Goal: Task Accomplishment & Management: Manage account settings

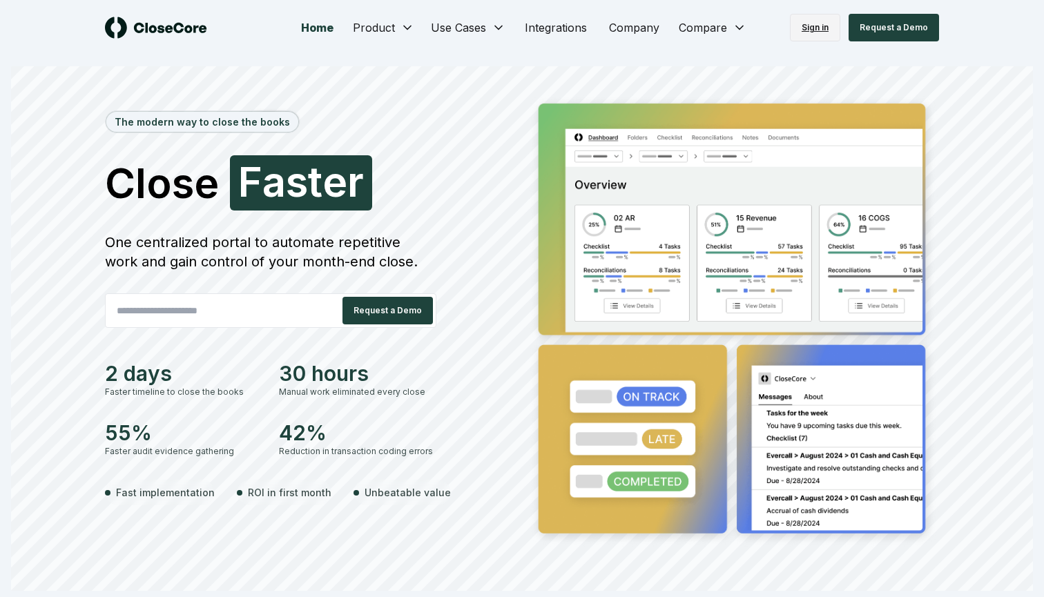
click at [821, 27] on link "Sign in" at bounding box center [815, 28] width 50 height 28
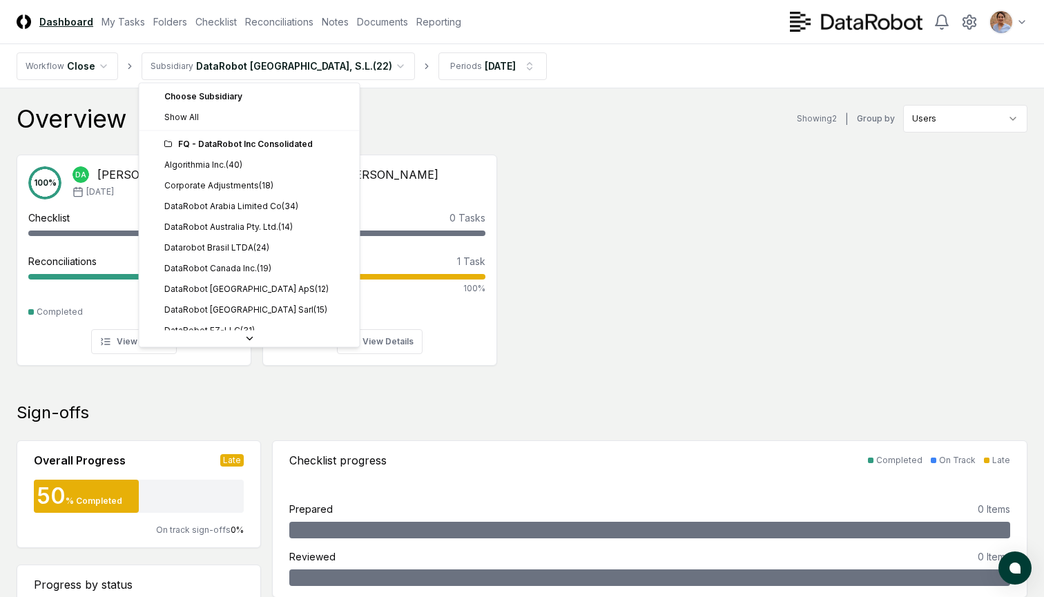
click at [246, 142] on div "FQ - DataRobot Inc Consolidated" at bounding box center [257, 144] width 187 height 12
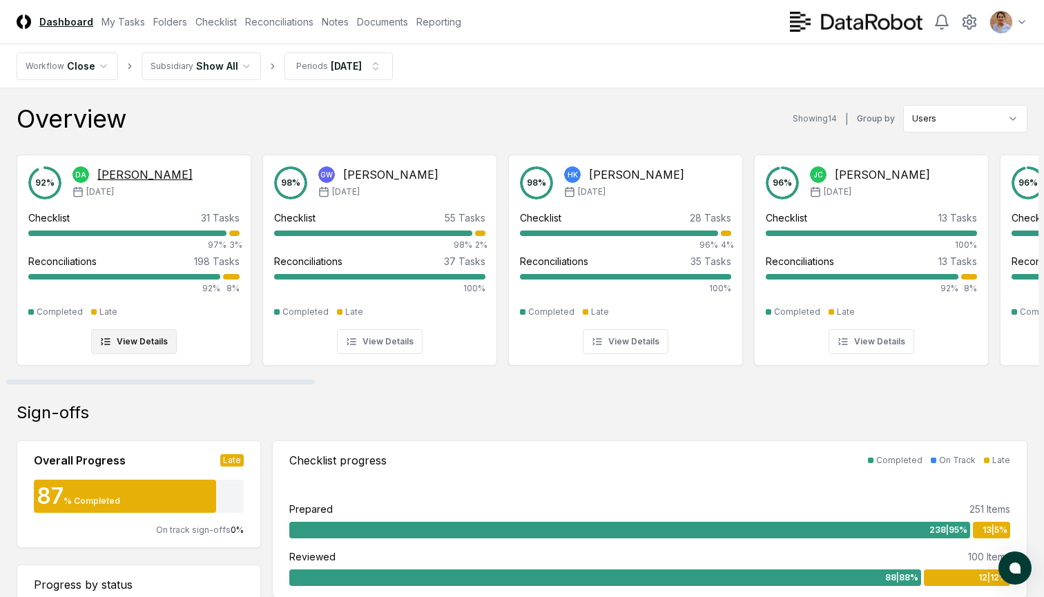
click at [145, 346] on button "View Details" at bounding box center [134, 341] width 86 height 25
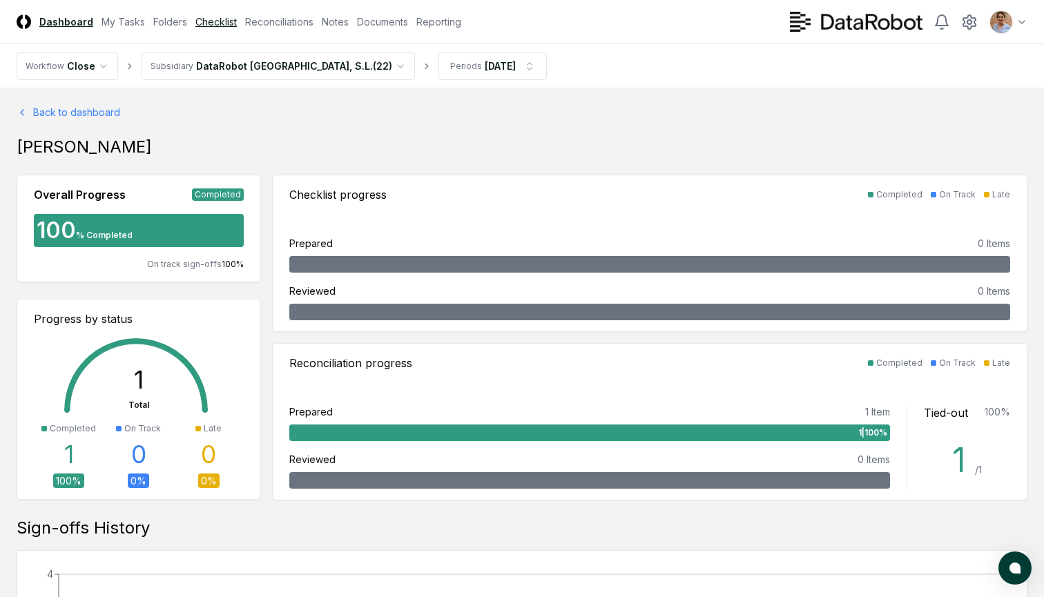
click at [215, 22] on link "Checklist" at bounding box center [215, 21] width 41 height 14
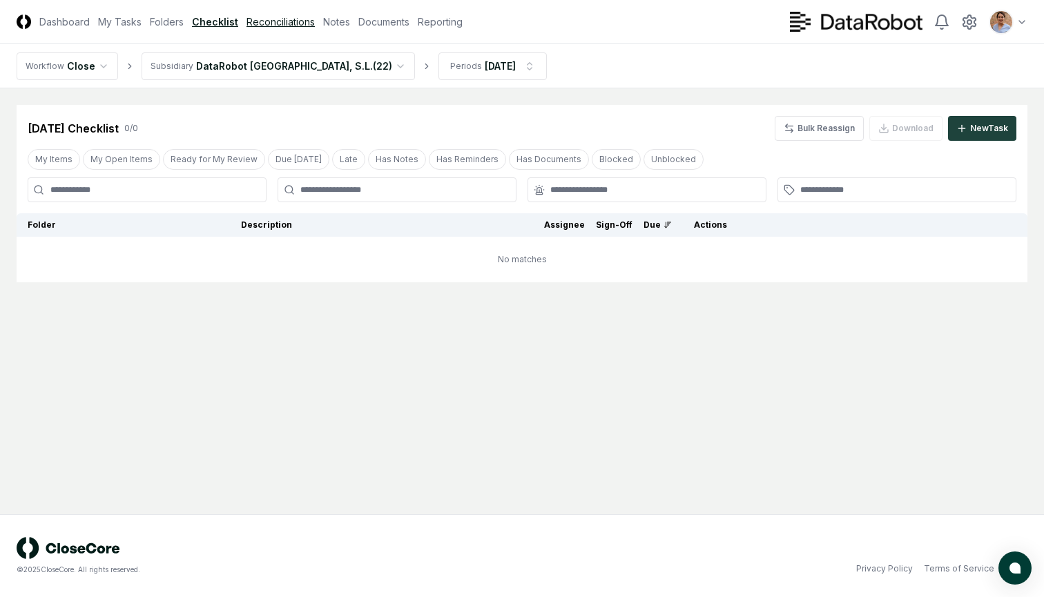
click at [275, 24] on link "Reconciliations" at bounding box center [280, 21] width 68 height 14
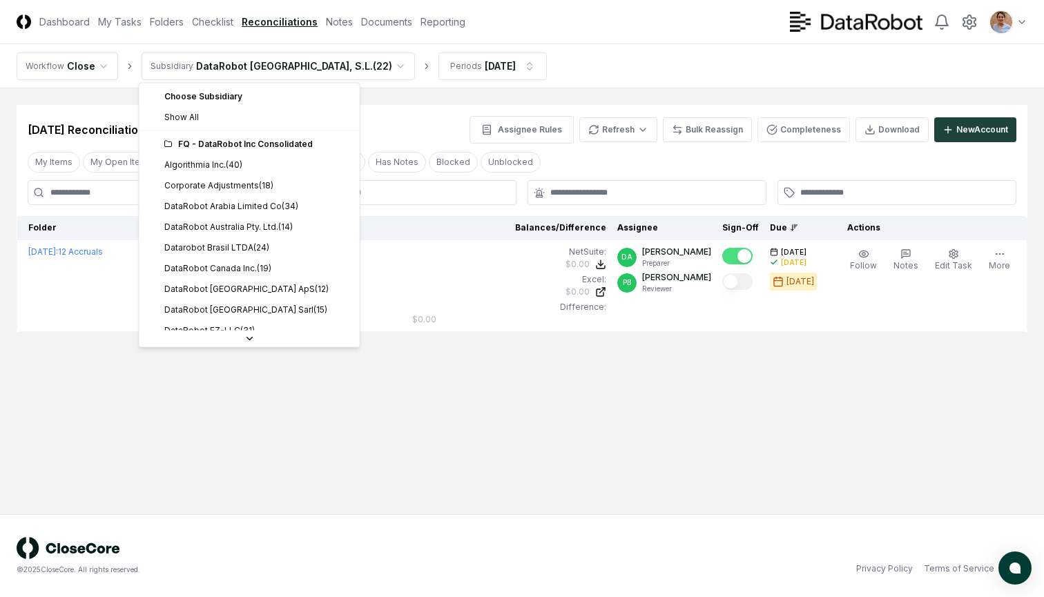
click at [322, 68] on html "CloseCore Dashboard My Tasks Folders Checklist Reconciliations Notes Documents …" at bounding box center [522, 298] width 1044 height 597
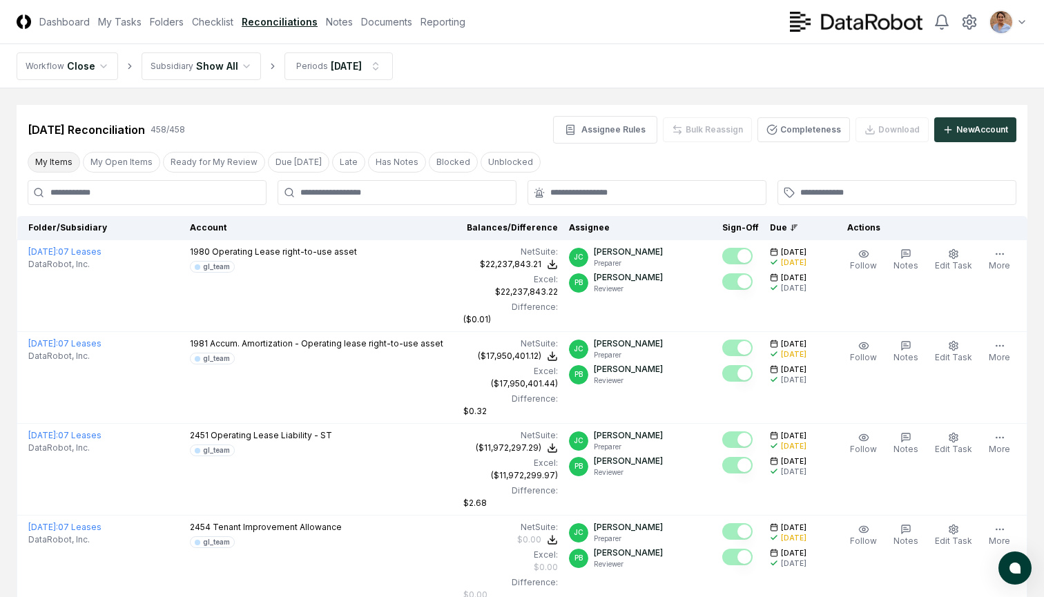
click at [48, 166] on button "My Items" at bounding box center [54, 162] width 52 height 21
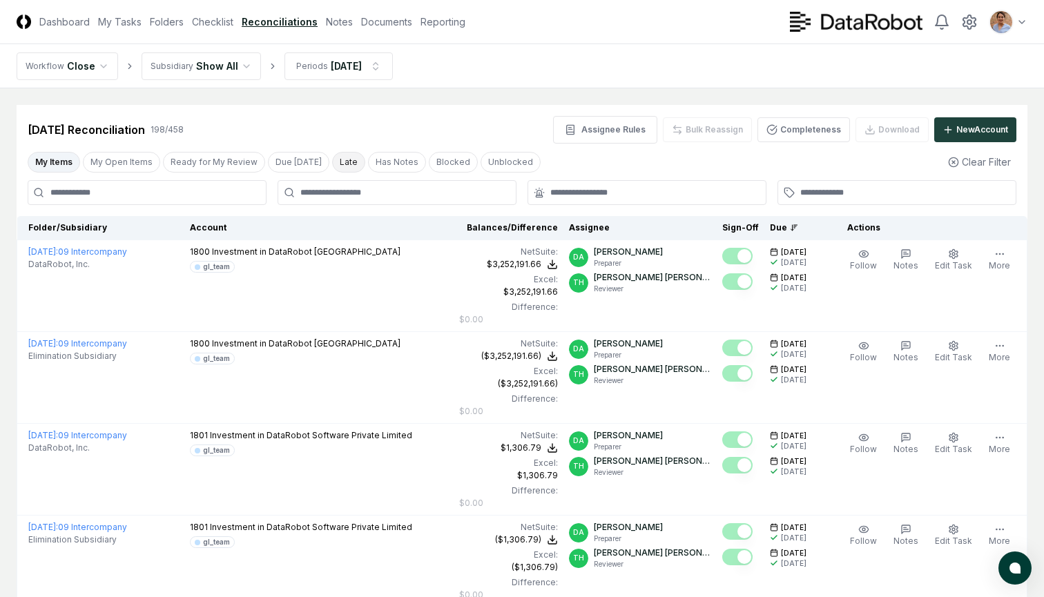
click at [338, 159] on button "Late" at bounding box center [348, 162] width 33 height 21
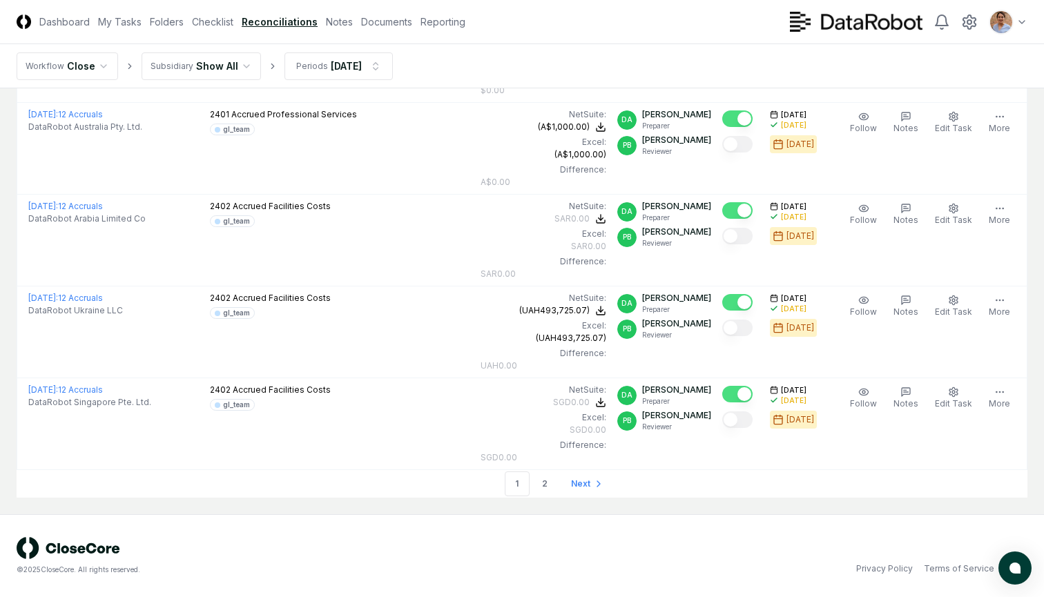
scroll to position [4366, 0]
click at [547, 482] on link "2" at bounding box center [544, 483] width 25 height 25
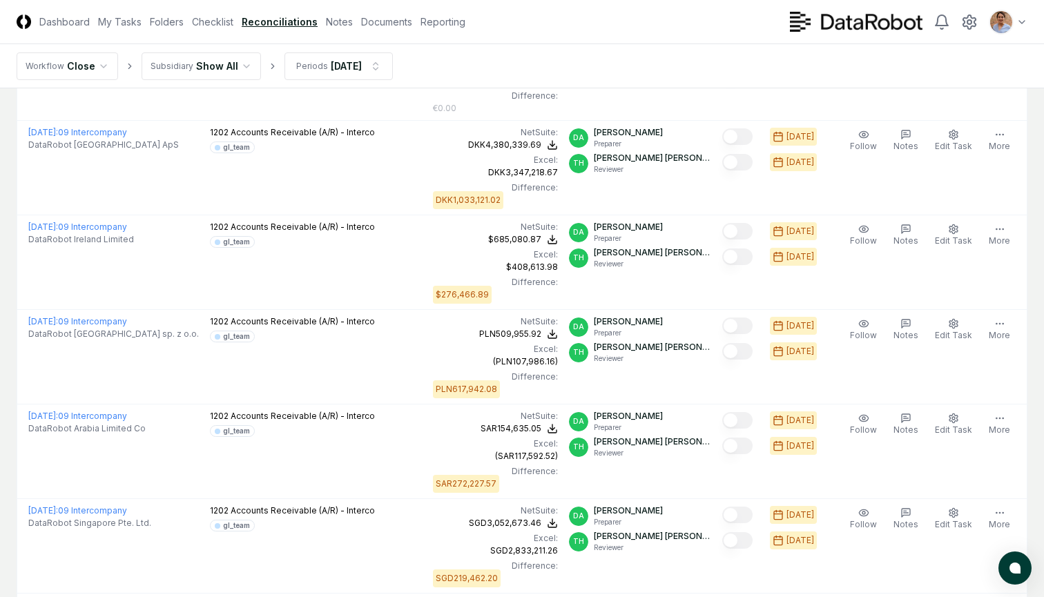
scroll to position [773, 0]
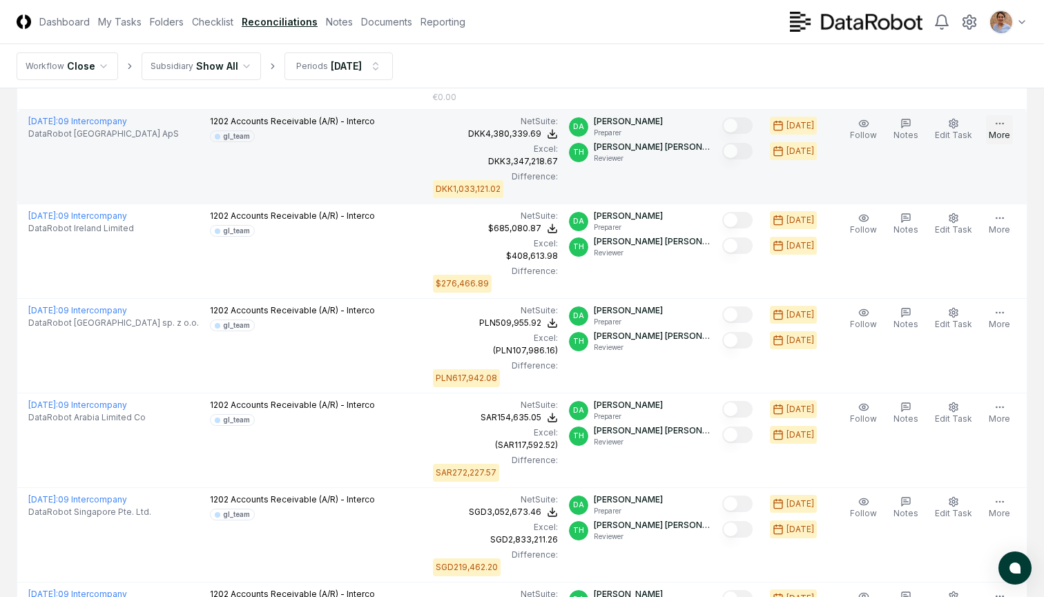
click at [1003, 123] on circle "button" at bounding box center [1002, 123] width 1 height 1
click at [866, 182] on td "Follow Notes Edit Task More" at bounding box center [928, 157] width 197 height 95
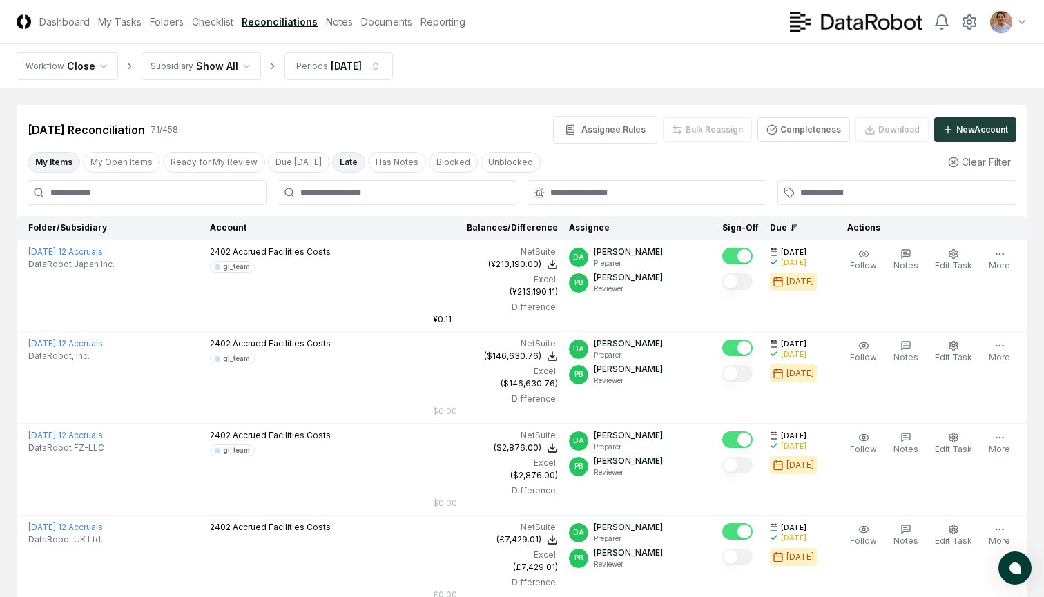
scroll to position [0, 0]
click at [971, 21] on circle at bounding box center [969, 22] width 4 height 4
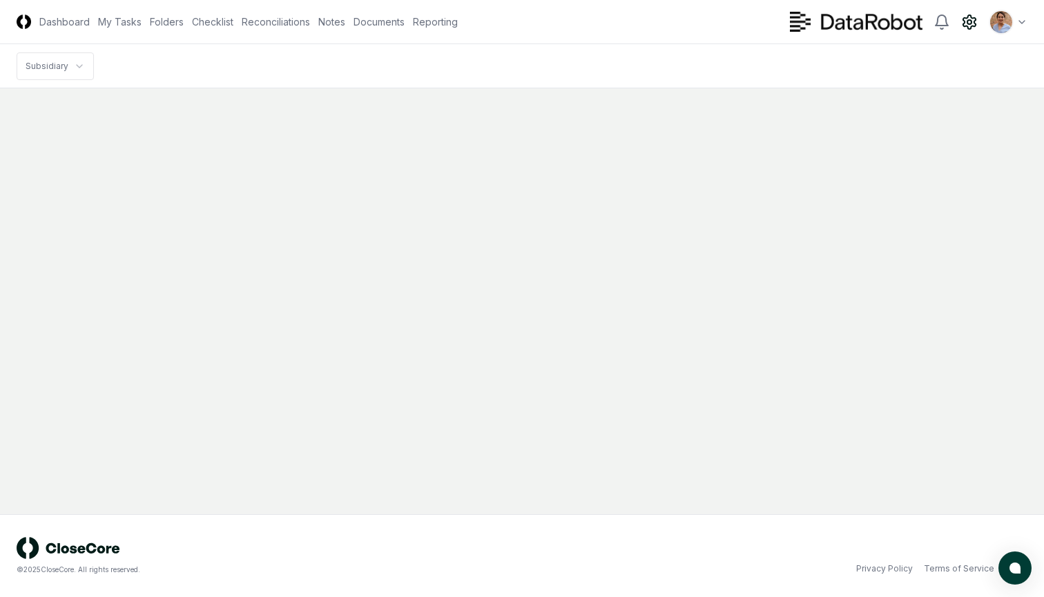
click at [1022, 21] on html "CloseCore Dashboard My Tasks Folders Checklist Reconciliations Notes Documents …" at bounding box center [522, 298] width 1044 height 597
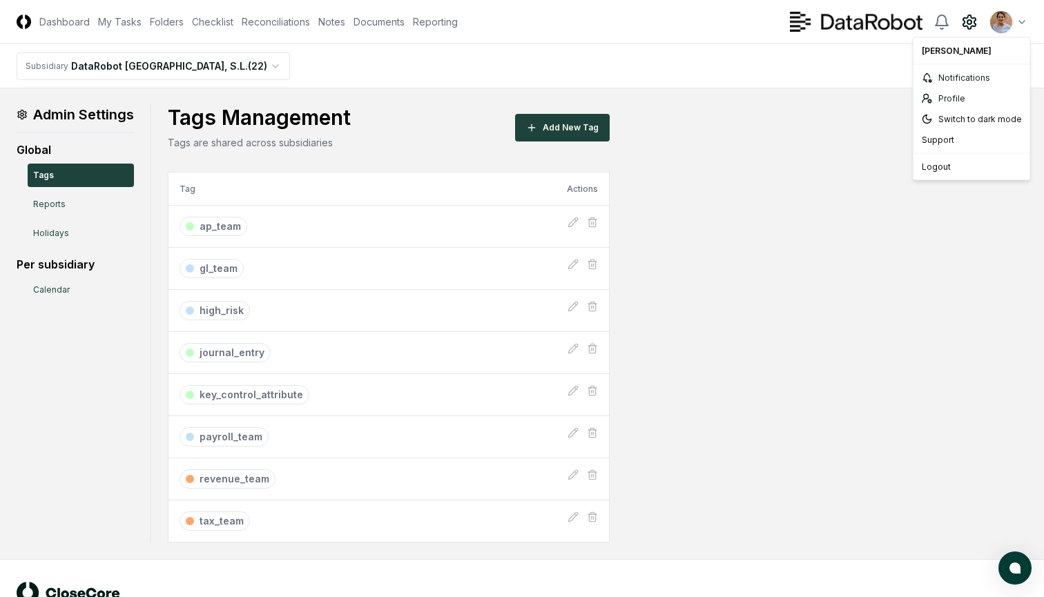
click at [661, 43] on html "CloseCore Dashboard My Tasks Folders Checklist Reconciliations Notes Documents …" at bounding box center [522, 321] width 1044 height 642
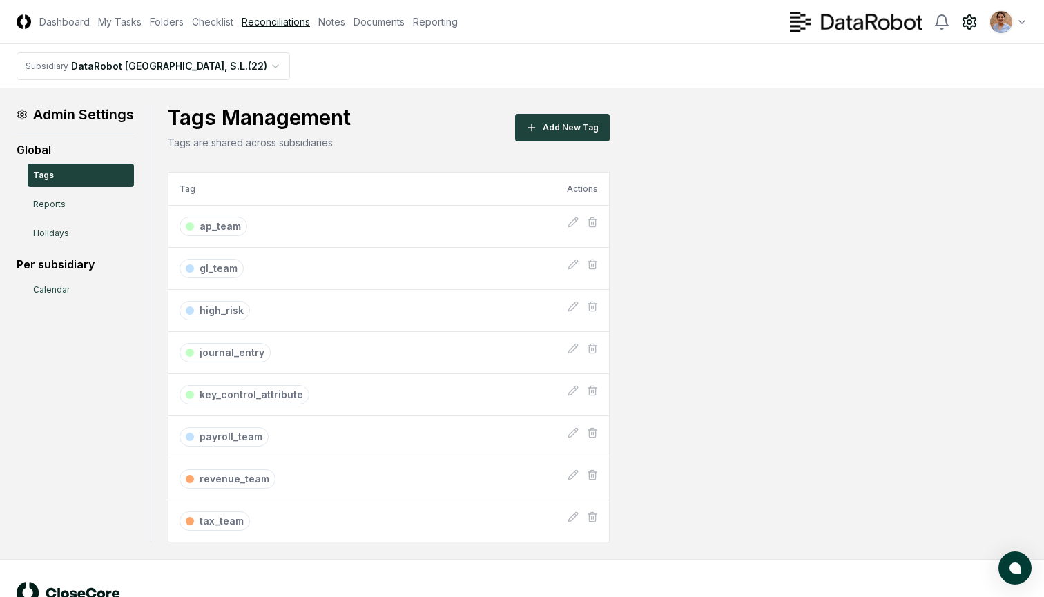
click at [262, 19] on link "Reconciliations" at bounding box center [276, 21] width 68 height 14
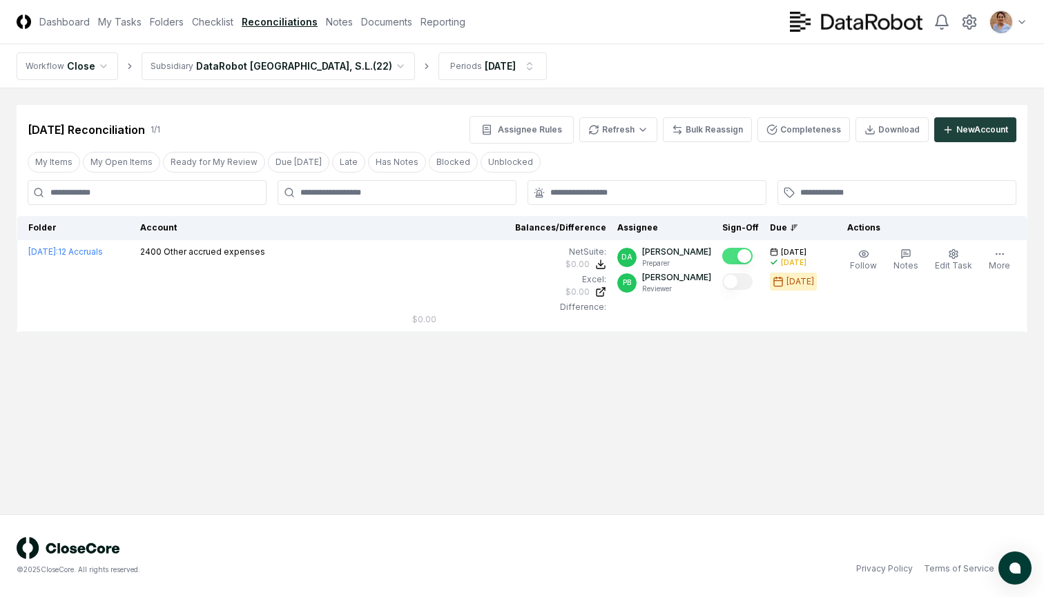
click at [328, 64] on html "CloseCore Dashboard My Tasks Folders Checklist Reconciliations Notes Documents …" at bounding box center [522, 298] width 1044 height 597
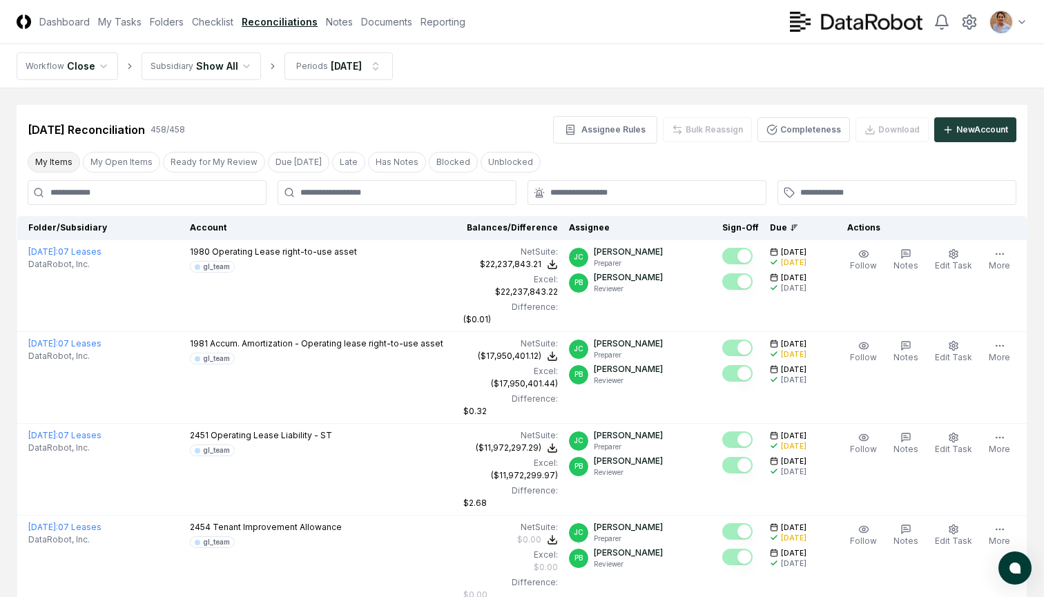
click at [58, 160] on button "My Items" at bounding box center [54, 162] width 52 height 21
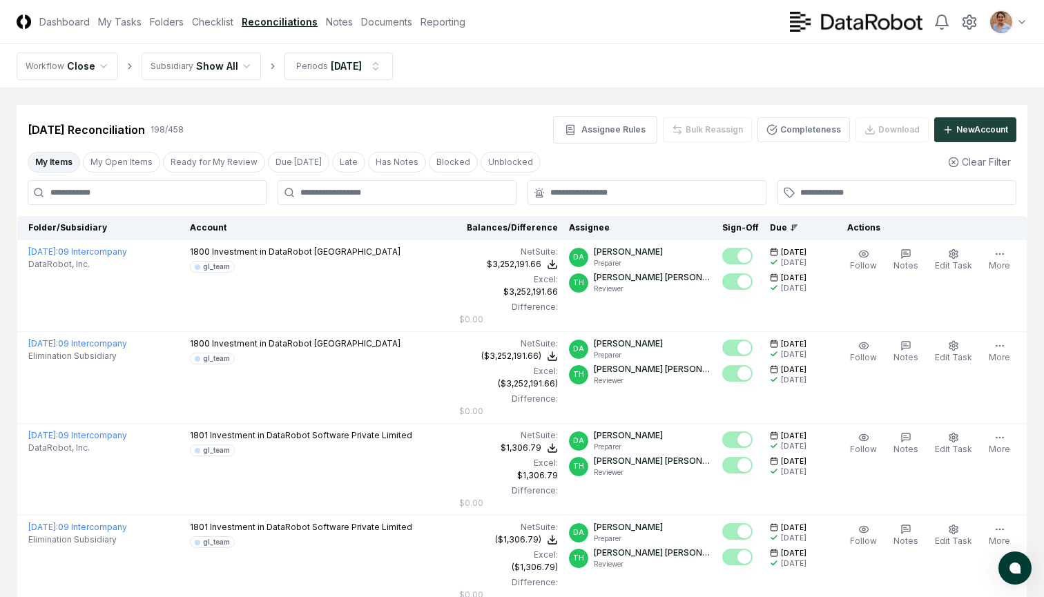
click at [675, 199] on div at bounding box center [646, 192] width 239 height 25
click at [604, 198] on input "text" at bounding box center [653, 192] width 207 height 12
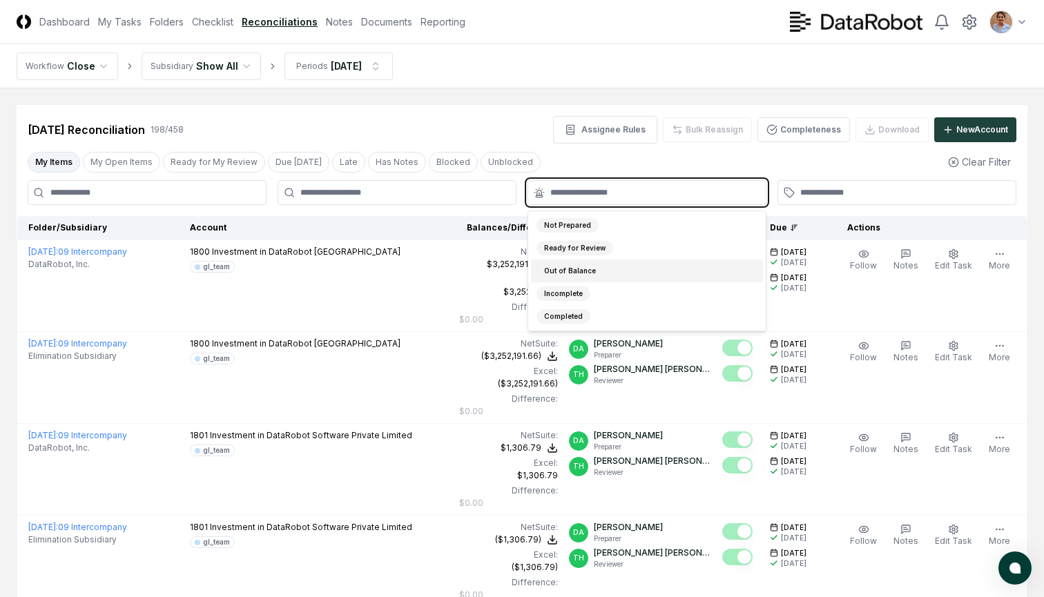
click at [570, 271] on div "Out of Balance" at bounding box center [569, 271] width 67 height 14
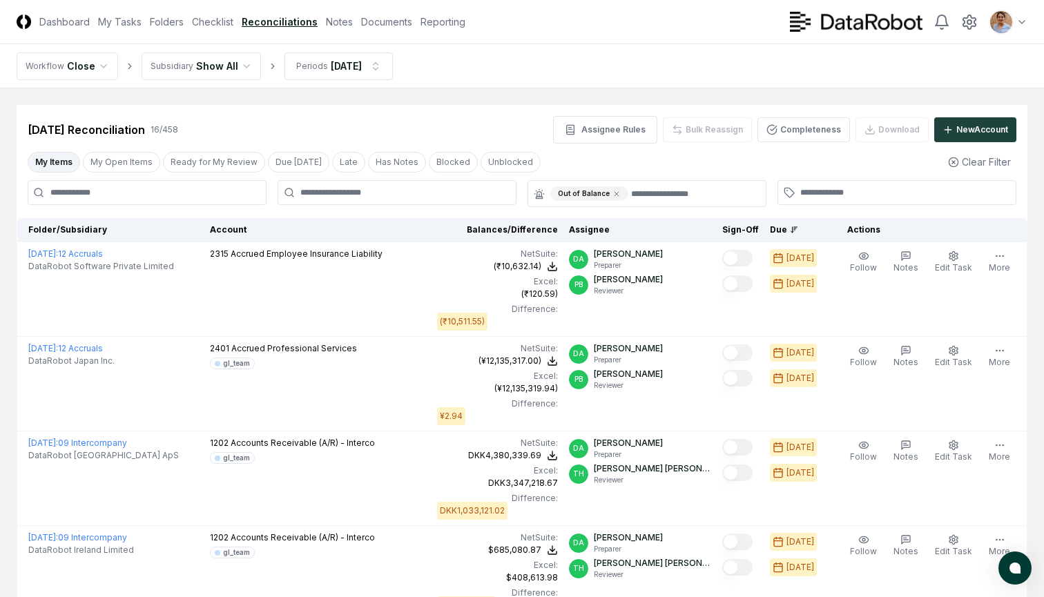
click at [497, 121] on div "Aug 2025 Reconciliation 16 / 458 Assignee Rules Bulk Reassign Completeness Down…" at bounding box center [522, 130] width 988 height 28
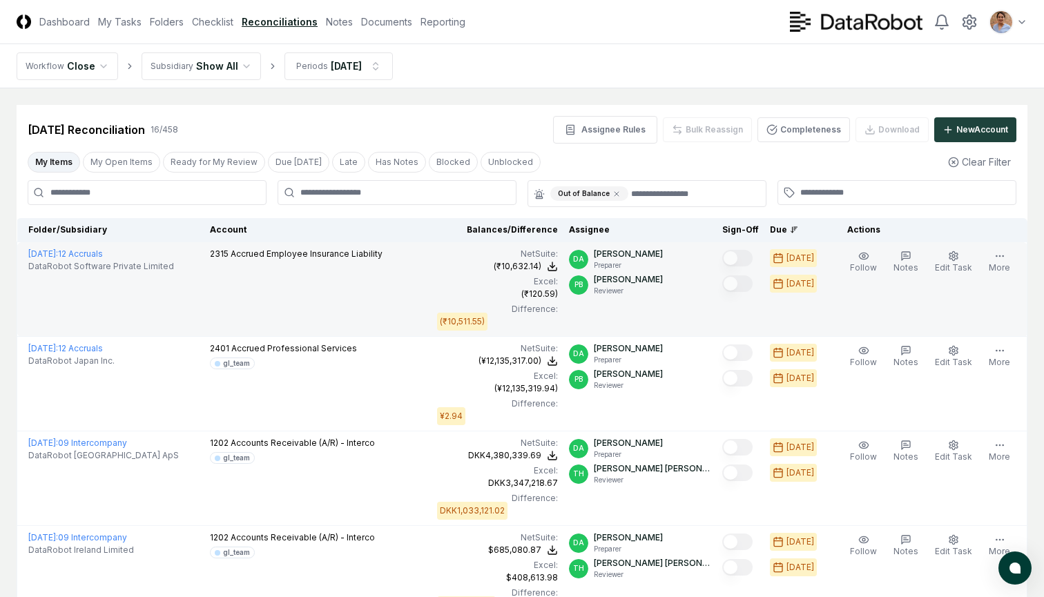
click at [370, 297] on td "2315 Accrued Employee Insurance Liability" at bounding box center [317, 289] width 227 height 95
click at [402, 290] on td "2315 Accrued Employee Insurance Liability" at bounding box center [317, 289] width 227 height 95
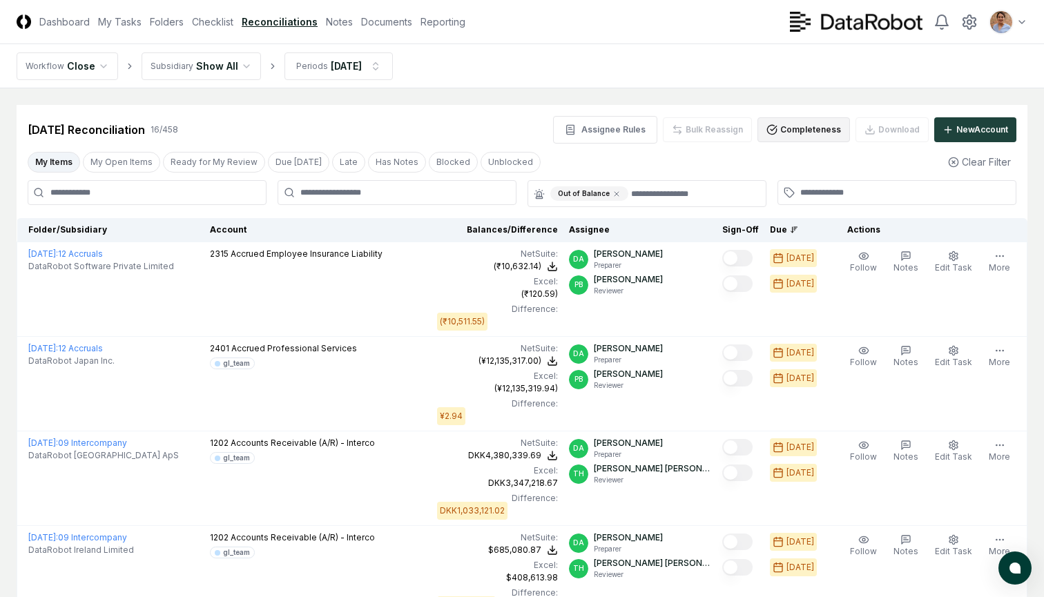
click at [788, 129] on button "Completeness" at bounding box center [803, 129] width 92 height 25
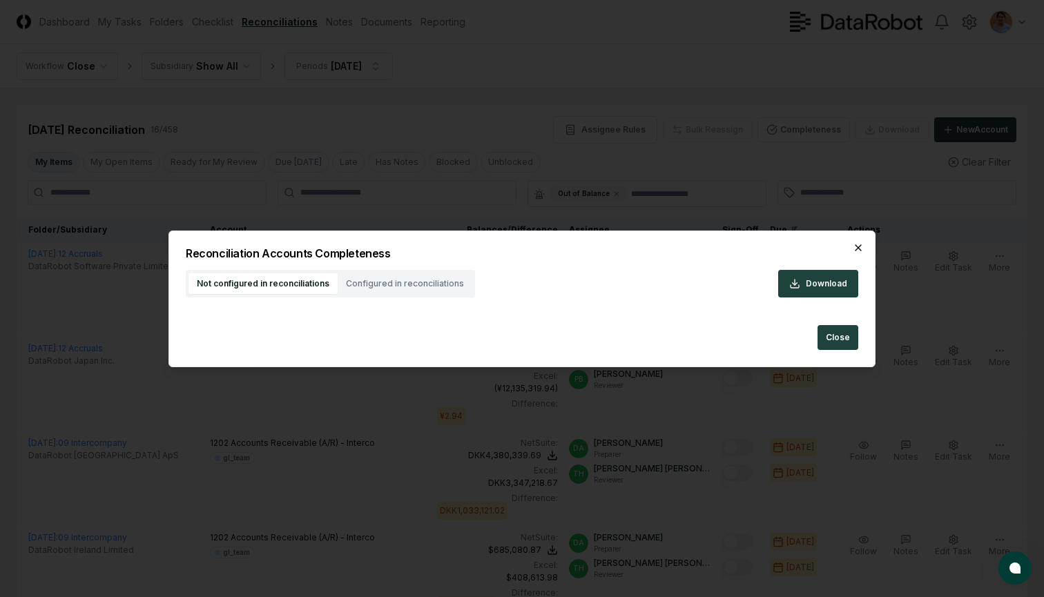
click at [860, 247] on icon "button" at bounding box center [858, 247] width 11 height 11
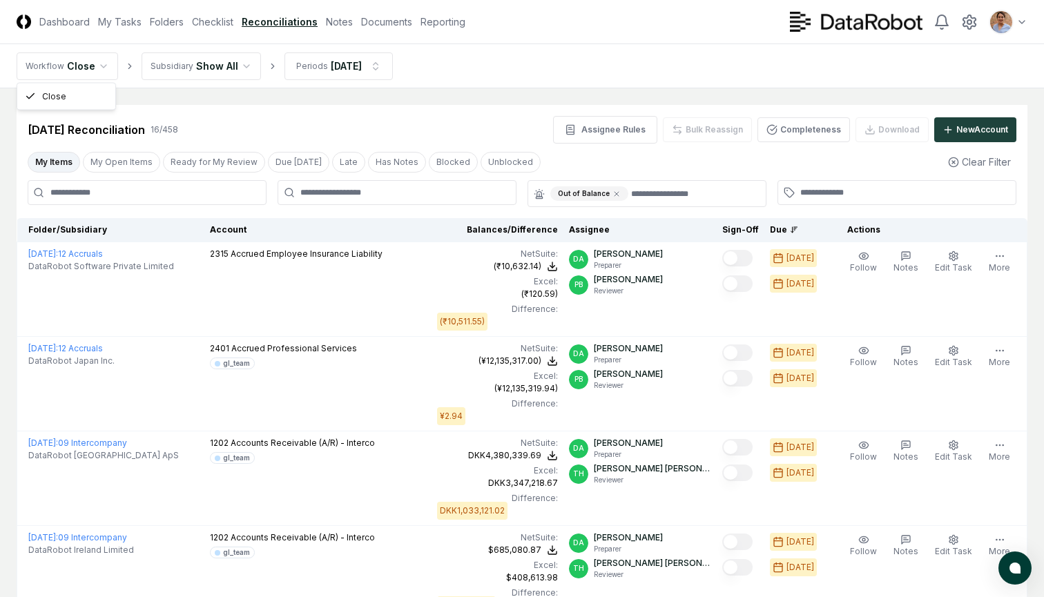
click at [216, 23] on link "Checklist" at bounding box center [212, 21] width 41 height 14
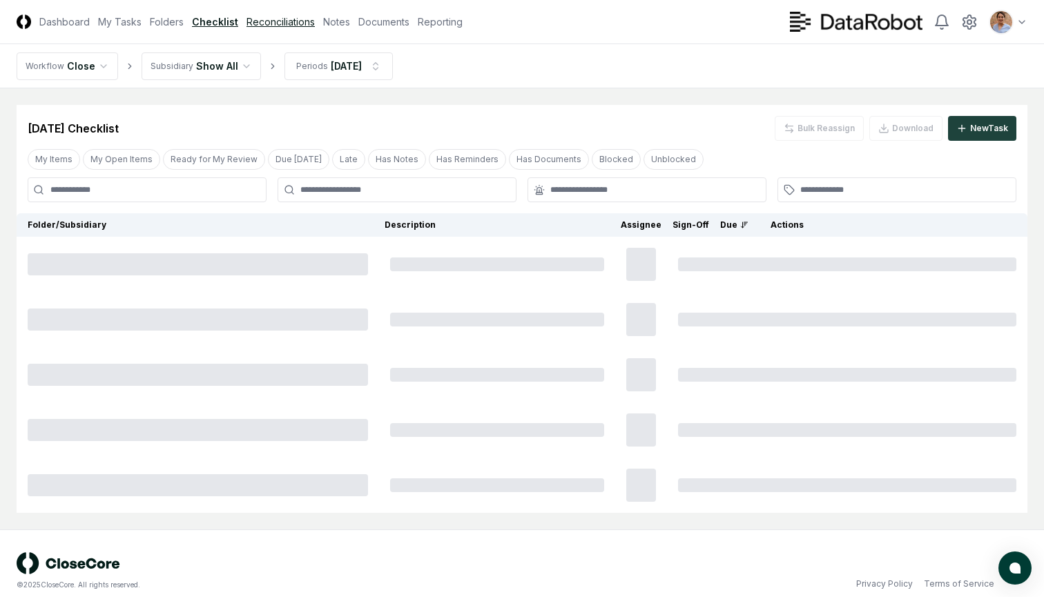
click at [267, 26] on link "Reconciliations" at bounding box center [280, 21] width 68 height 14
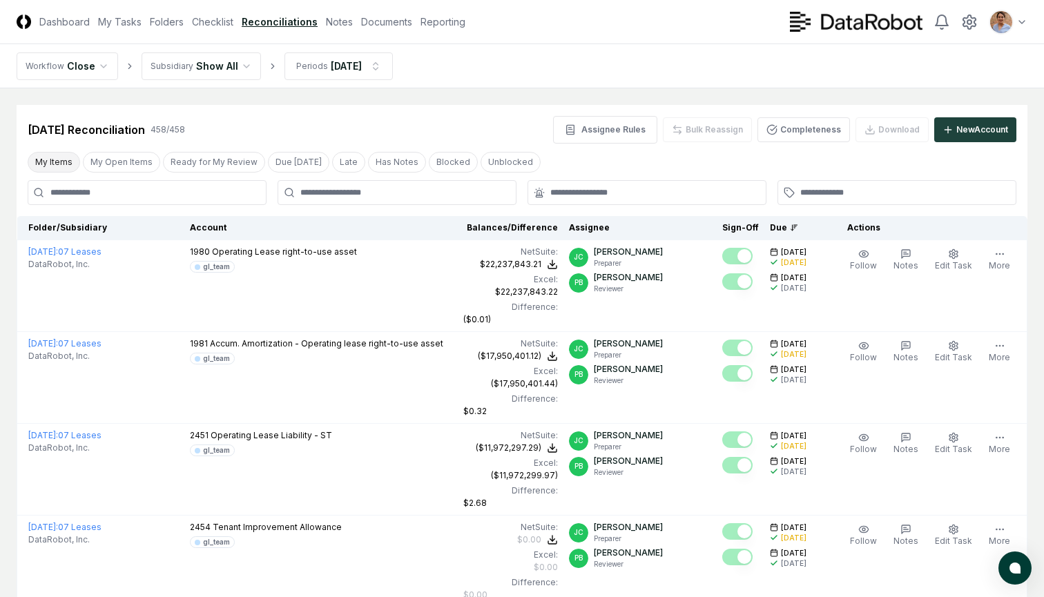
click at [43, 164] on button "My Items" at bounding box center [54, 162] width 52 height 21
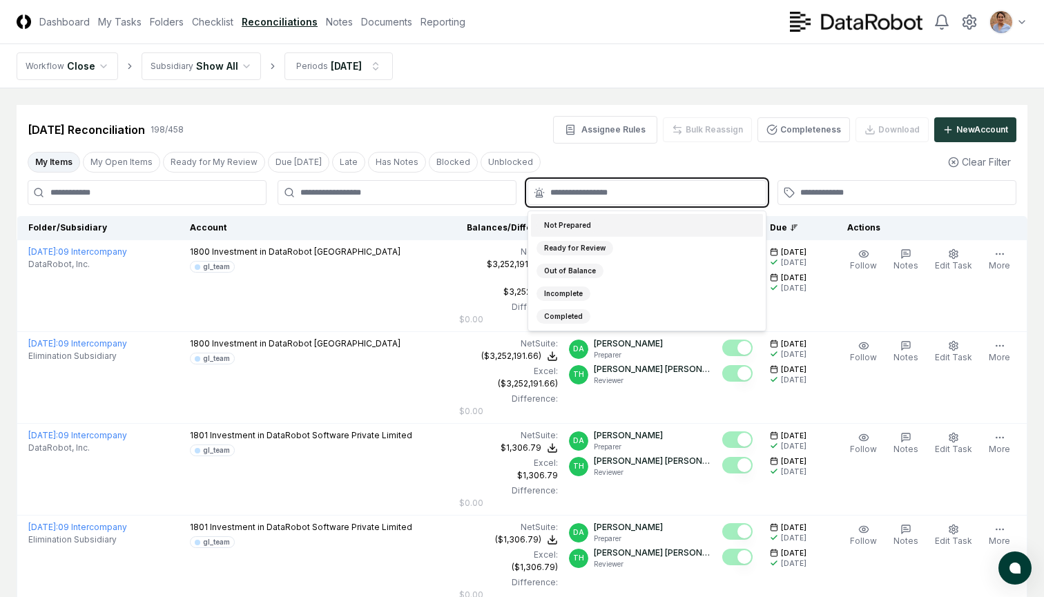
click at [618, 187] on input "text" at bounding box center [653, 192] width 207 height 12
click at [575, 269] on div "Out of Balance" at bounding box center [569, 271] width 67 height 14
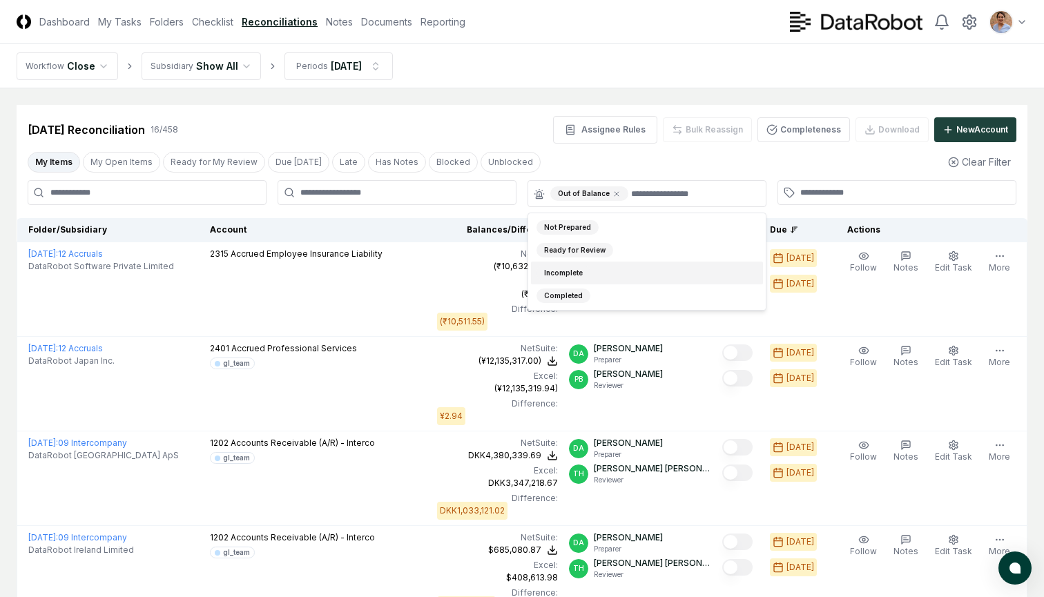
click at [548, 159] on div "My Items My Open Items Ready for My Review Due Today Late Has Notes Blocked Unb…" at bounding box center [522, 162] width 1011 height 26
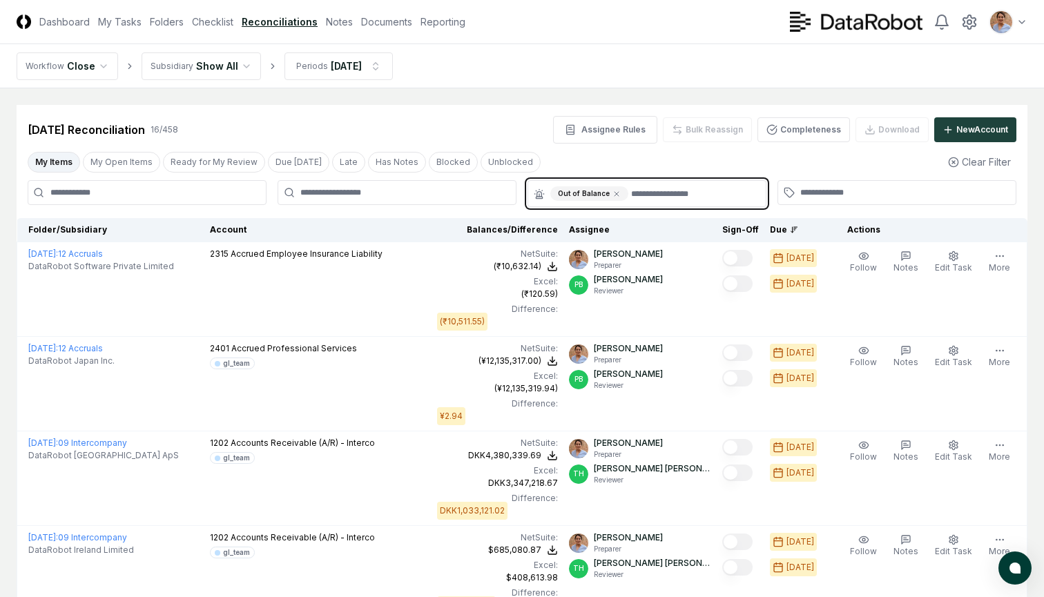
click at [671, 193] on input "text" at bounding box center [694, 193] width 126 height 14
click at [511, 121] on div "Aug 2025 Reconciliation 16 / 458 Assignee Rules Bulk Reassign Completeness Down…" at bounding box center [522, 130] width 988 height 28
click at [206, 21] on link "Checklist" at bounding box center [212, 21] width 41 height 14
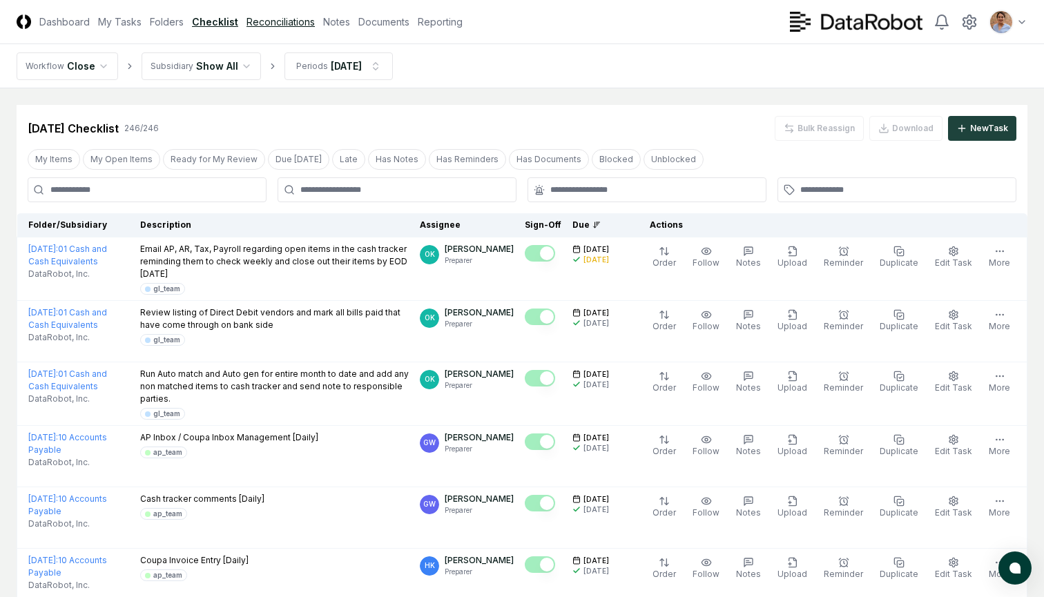
click at [275, 22] on link "Reconciliations" at bounding box center [280, 21] width 68 height 14
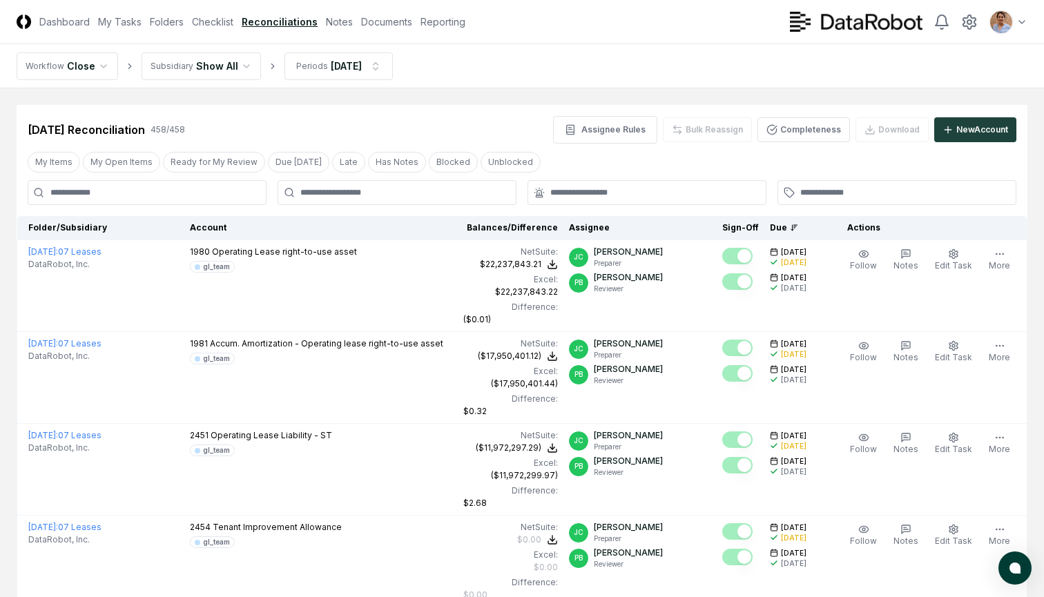
click at [560, 81] on nav "Workflow Close Subsidiary Show All Periods [DATE]" at bounding box center [522, 66] width 1044 height 44
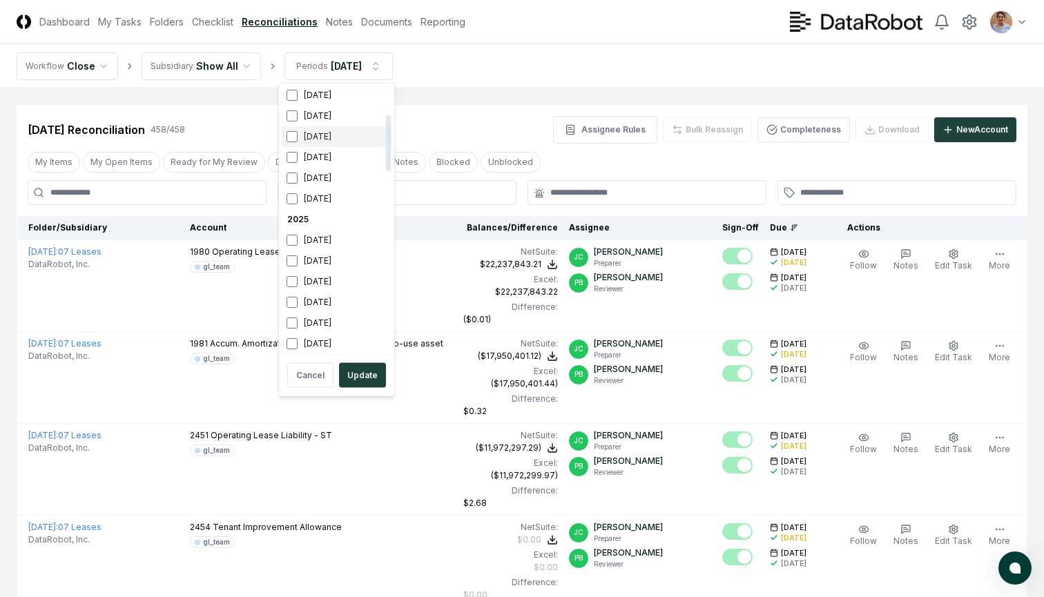
scroll to position [134, 0]
click at [353, 371] on button "Update" at bounding box center [362, 375] width 47 height 25
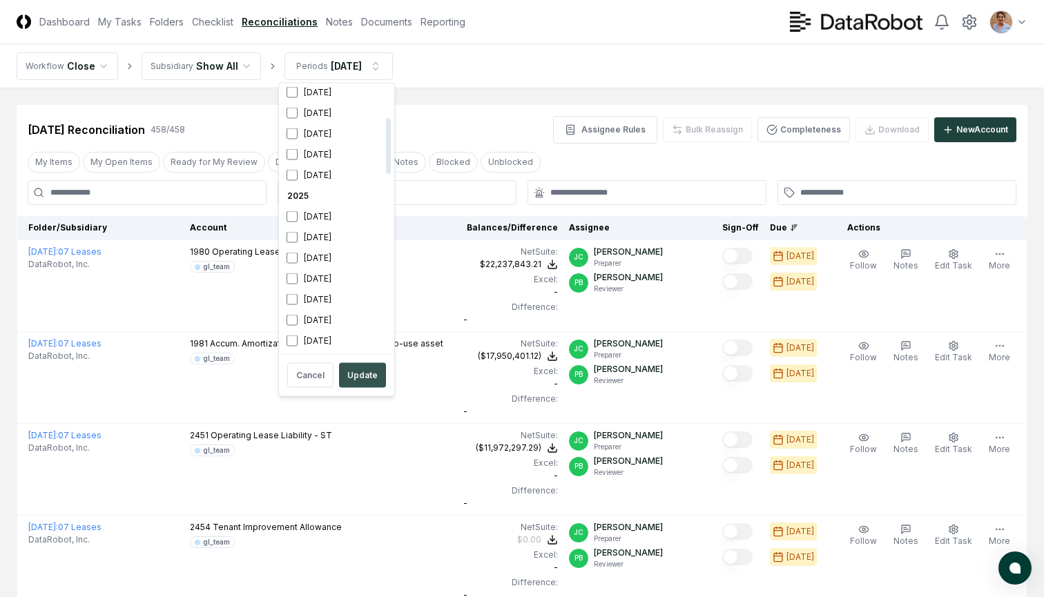
click at [350, 370] on button "Update" at bounding box center [362, 375] width 47 height 25
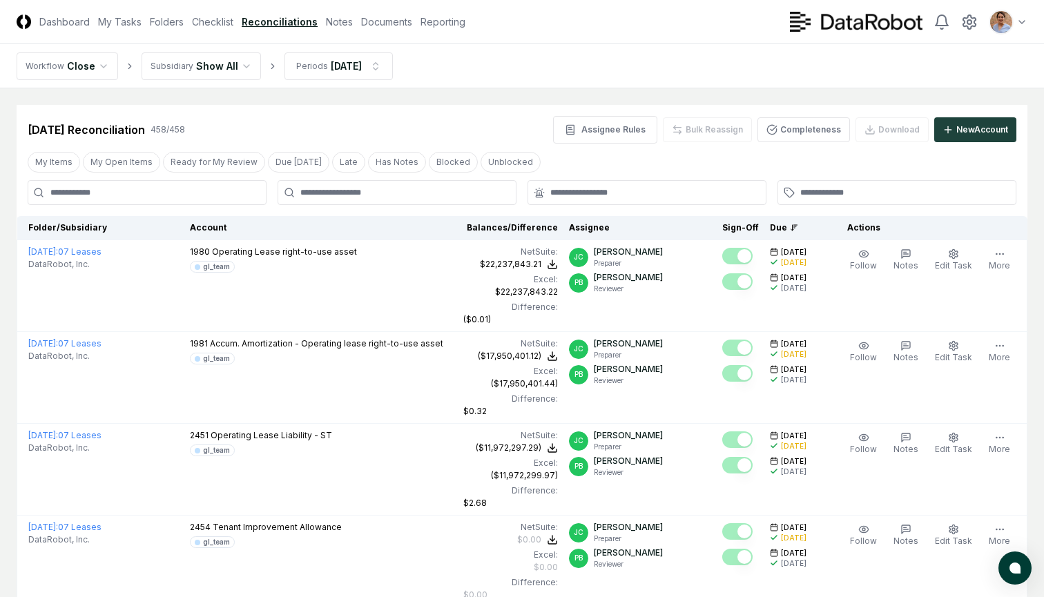
click at [529, 74] on nav "Workflow Close Subsidiary Show All Periods [DATE]" at bounding box center [522, 66] width 1044 height 44
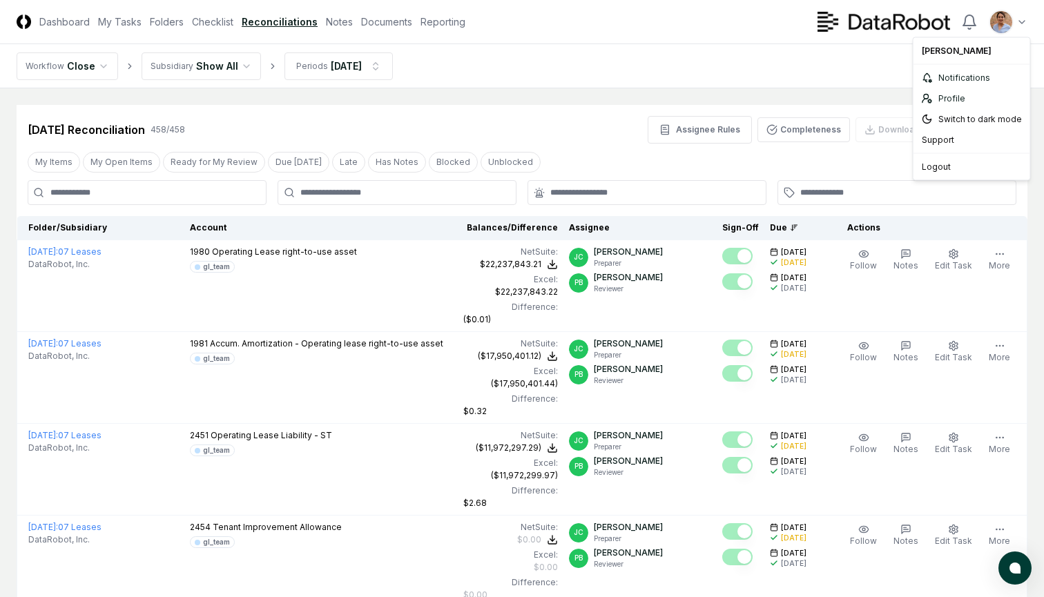
click at [929, 166] on div "Logout" at bounding box center [971, 167] width 111 height 21
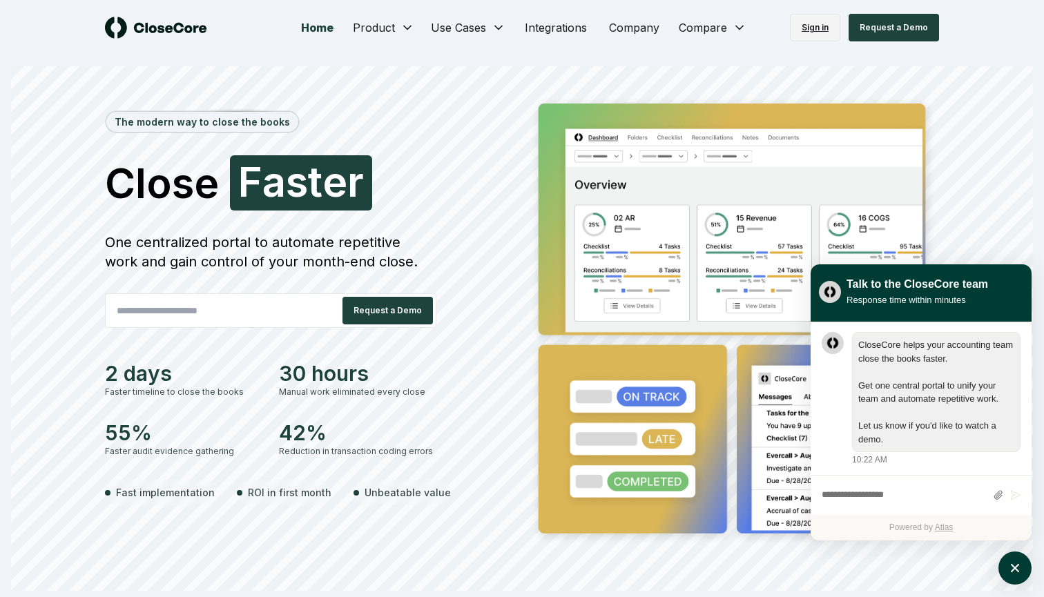
click at [817, 27] on link "Sign in" at bounding box center [815, 28] width 50 height 28
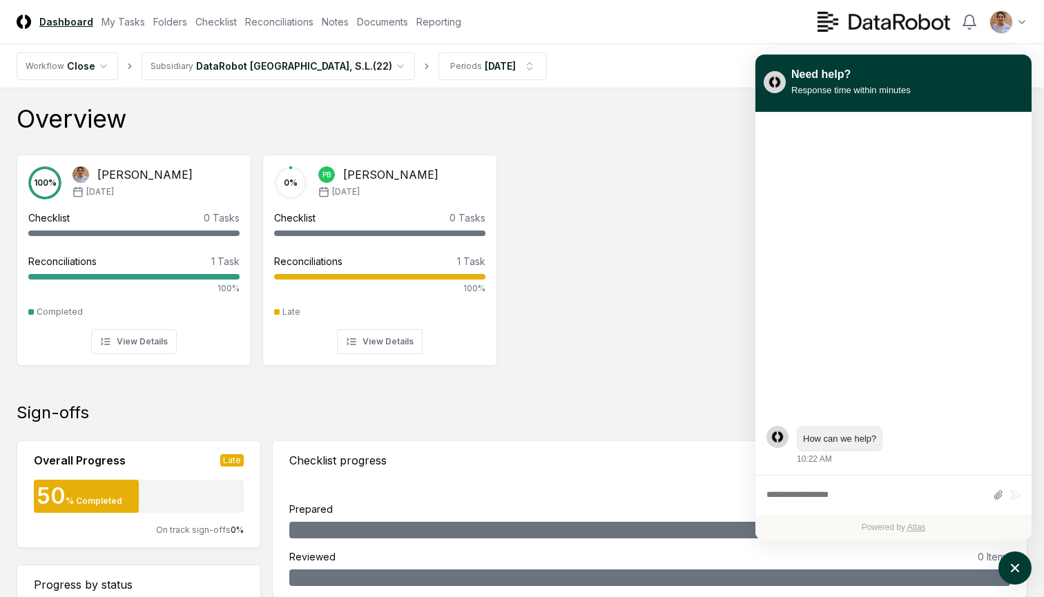
click at [701, 333] on div "100 % [PERSON_NAME] [DATE] Checklist 0 Tasks - Reconciliations 1 Task 100% Comp…" at bounding box center [522, 259] width 1033 height 231
click at [1015, 564] on icon "atlas-launcher" at bounding box center [1015, 568] width 20 height 20
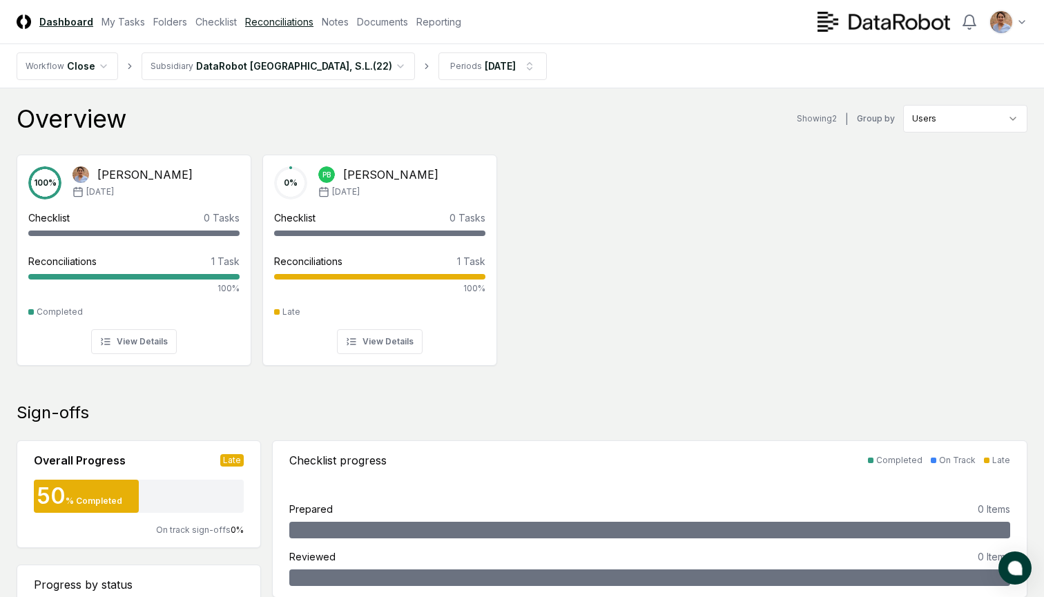
click at [283, 21] on link "Reconciliations" at bounding box center [279, 21] width 68 height 14
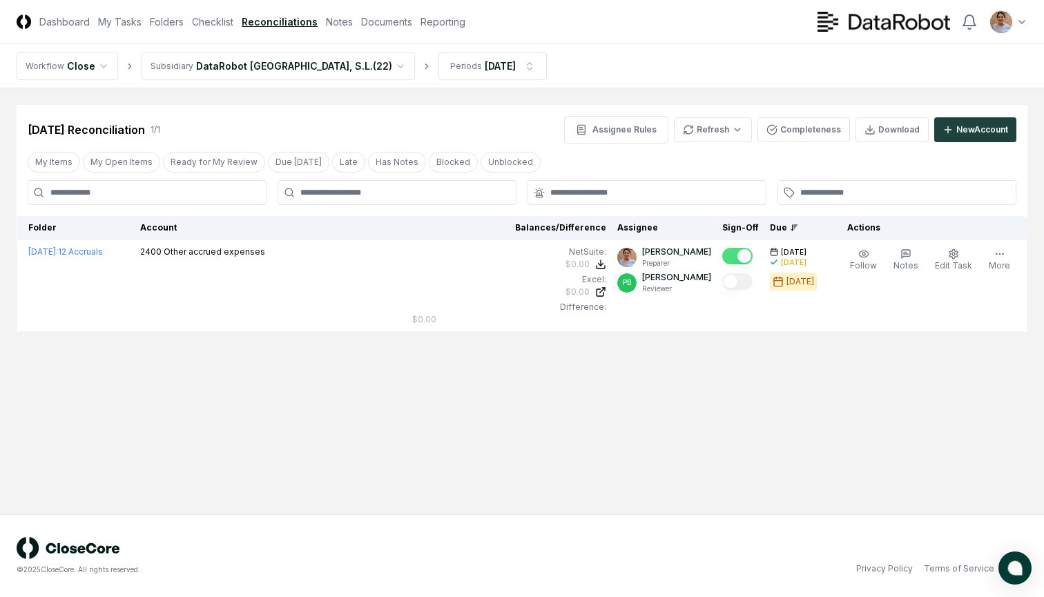
click at [324, 64] on html "CloseCore Dashboard My Tasks Folders Checklist Reconciliations Notes Documents …" at bounding box center [522, 298] width 1044 height 597
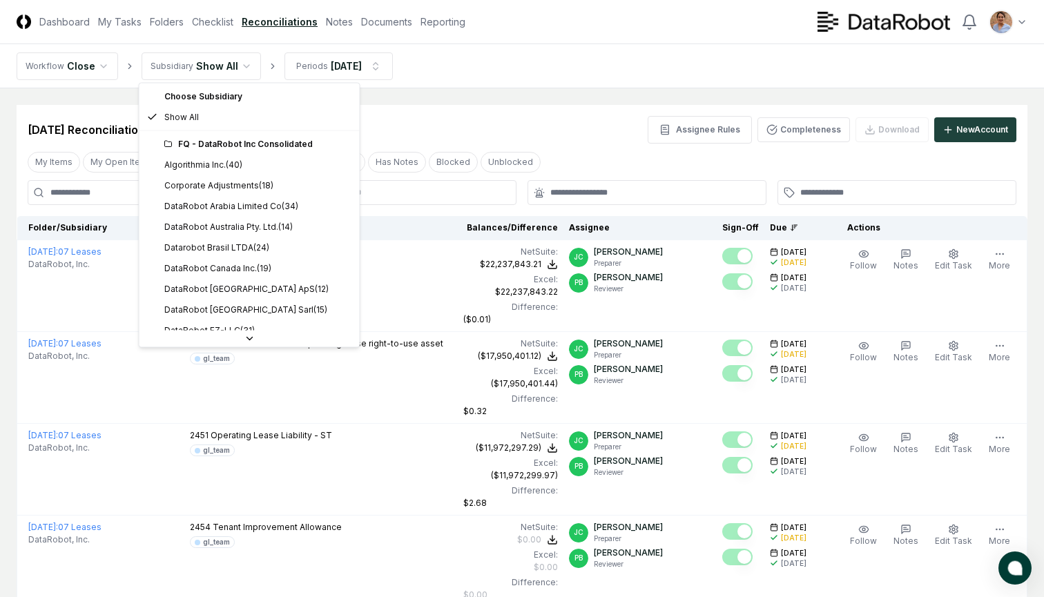
click at [215, 146] on div "FQ - DataRobot Inc Consolidated" at bounding box center [257, 144] width 187 height 12
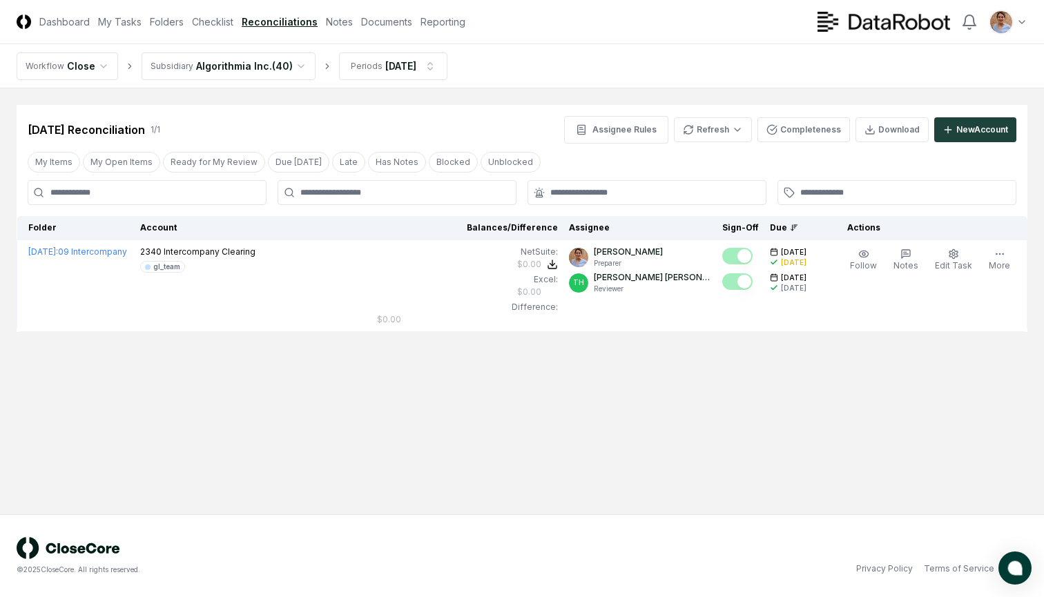
click at [295, 63] on html "CloseCore Dashboard My Tasks Folders Checklist Reconciliations Notes Documents …" at bounding box center [522, 298] width 1044 height 597
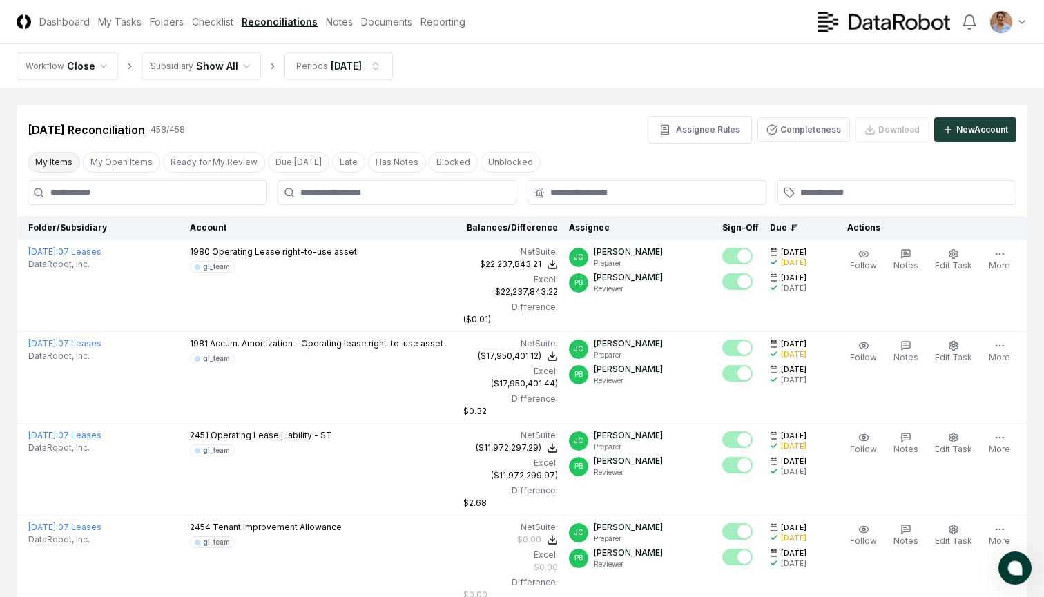
click at [59, 166] on button "My Items" at bounding box center [54, 162] width 52 height 21
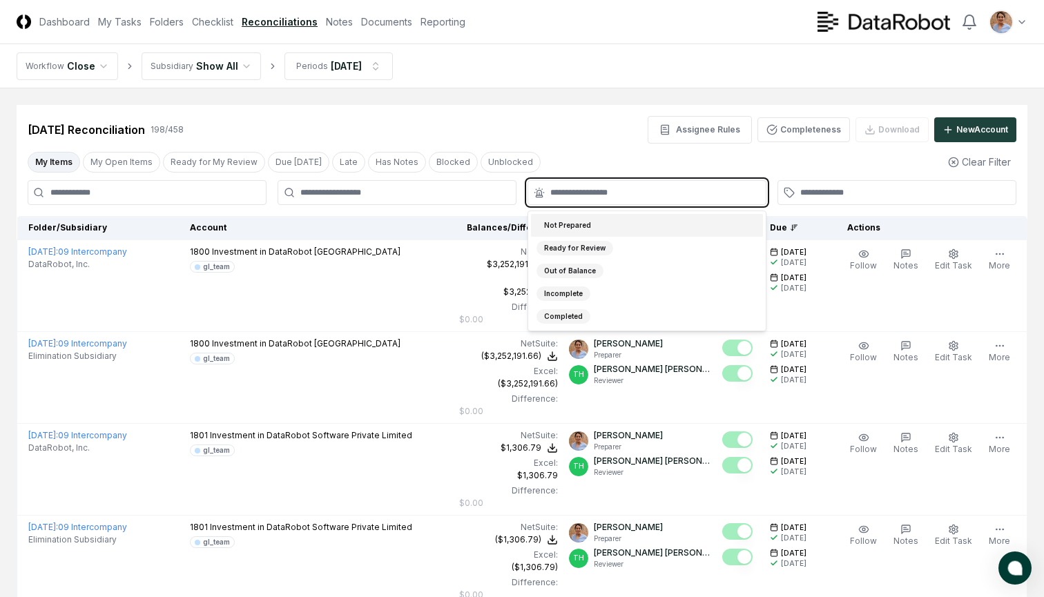
click at [607, 195] on input "text" at bounding box center [653, 192] width 207 height 12
click at [574, 268] on div "Out of Balance" at bounding box center [569, 271] width 67 height 14
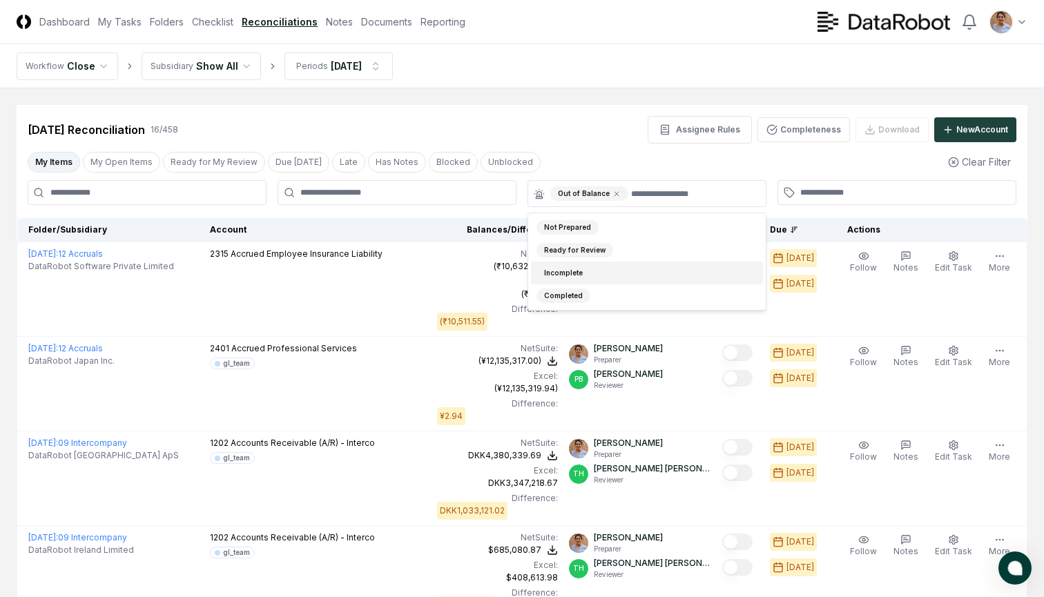
click at [550, 143] on div "[DATE] Reconciliation 16 / 458 Assignee Rules Completeness Download New Account" at bounding box center [522, 130] width 988 height 28
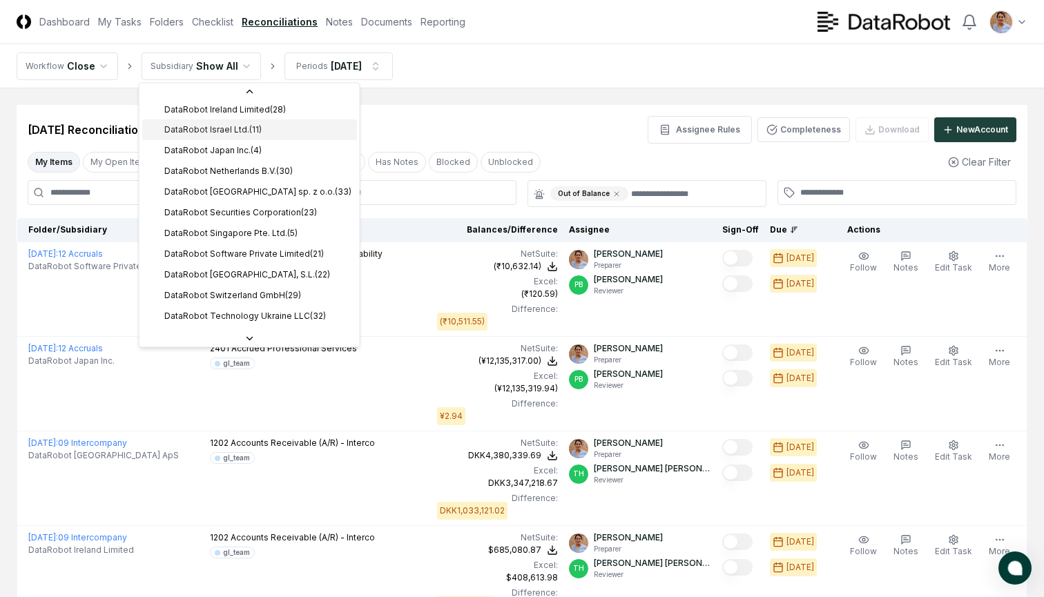
scroll to position [306, 0]
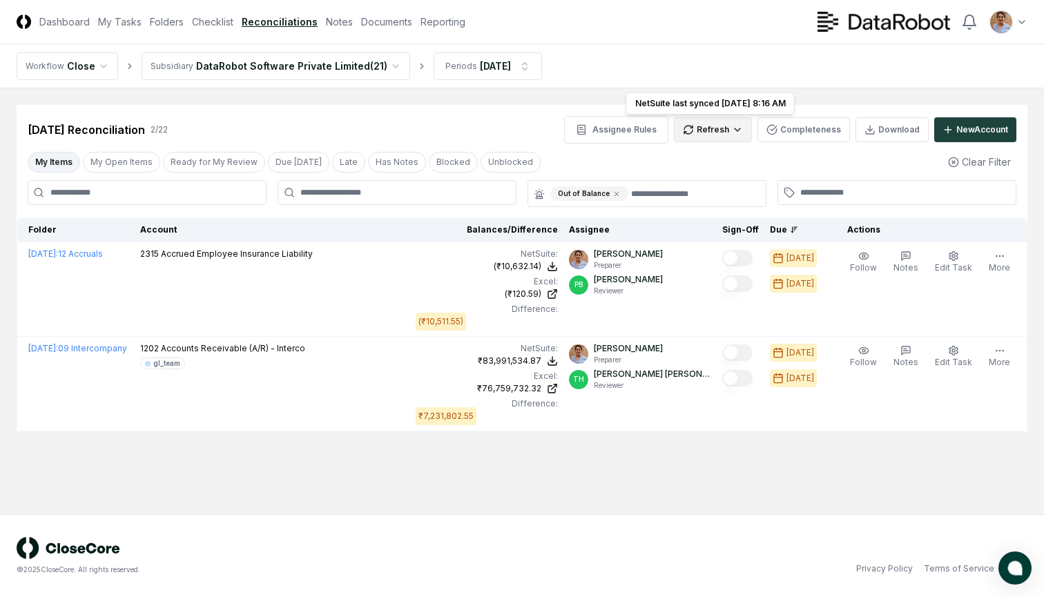
click at [714, 130] on html "CloseCore Dashboard My Tasks Folders Checklist Reconciliations Notes Documents …" at bounding box center [522, 298] width 1044 height 597
click at [705, 176] on div "Spreadsheets" at bounding box center [715, 179] width 81 height 21
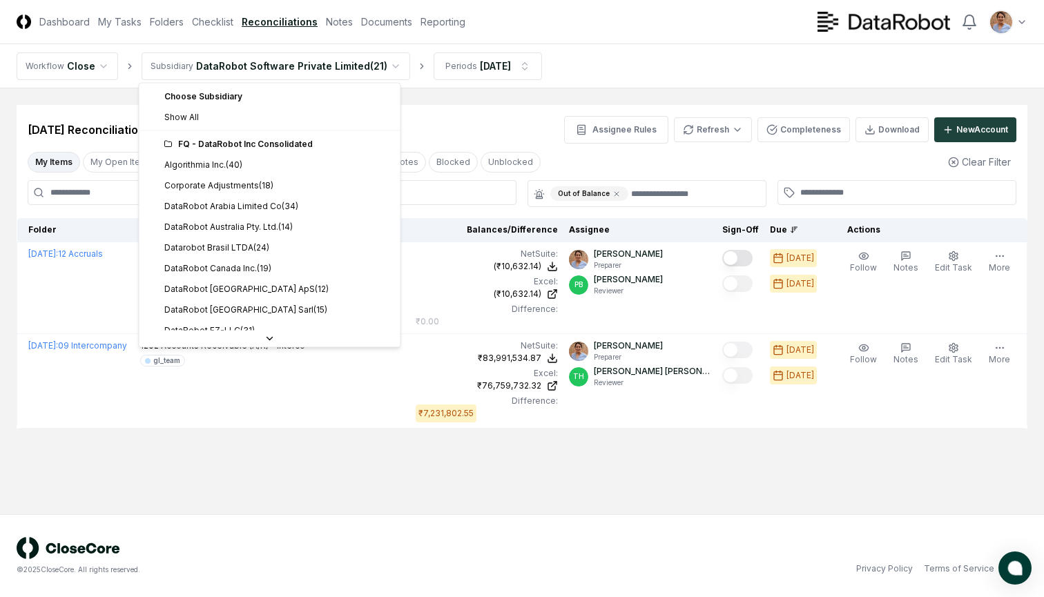
click at [346, 68] on html "CloseCore Dashboard My Tasks Folders Checklist Reconciliations Notes Documents …" at bounding box center [522, 298] width 1044 height 597
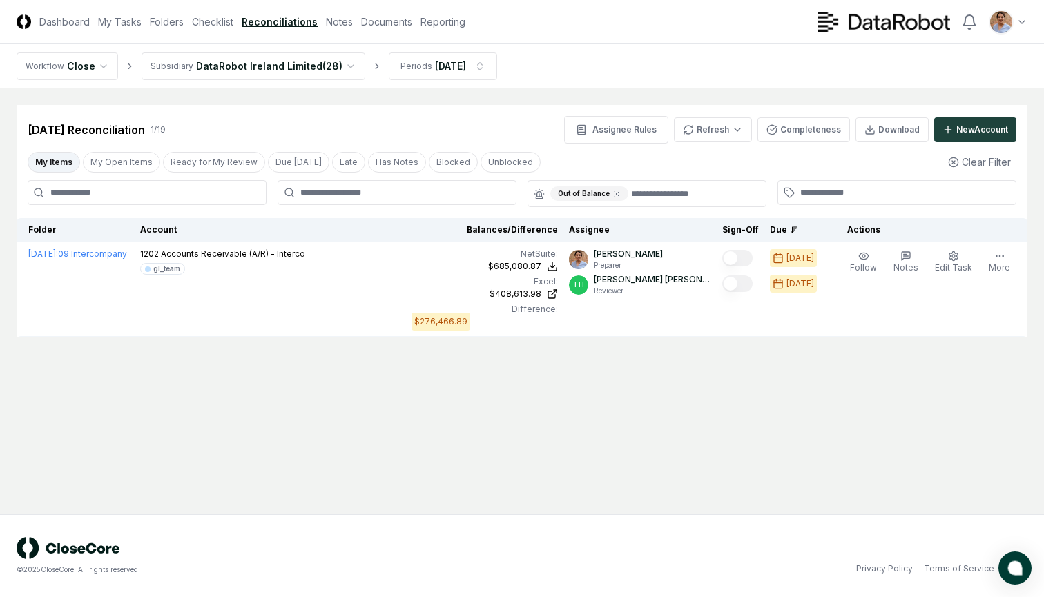
click at [341, 73] on html "CloseCore Dashboard My Tasks Folders Checklist Reconciliations Notes Documents …" at bounding box center [522, 298] width 1044 height 597
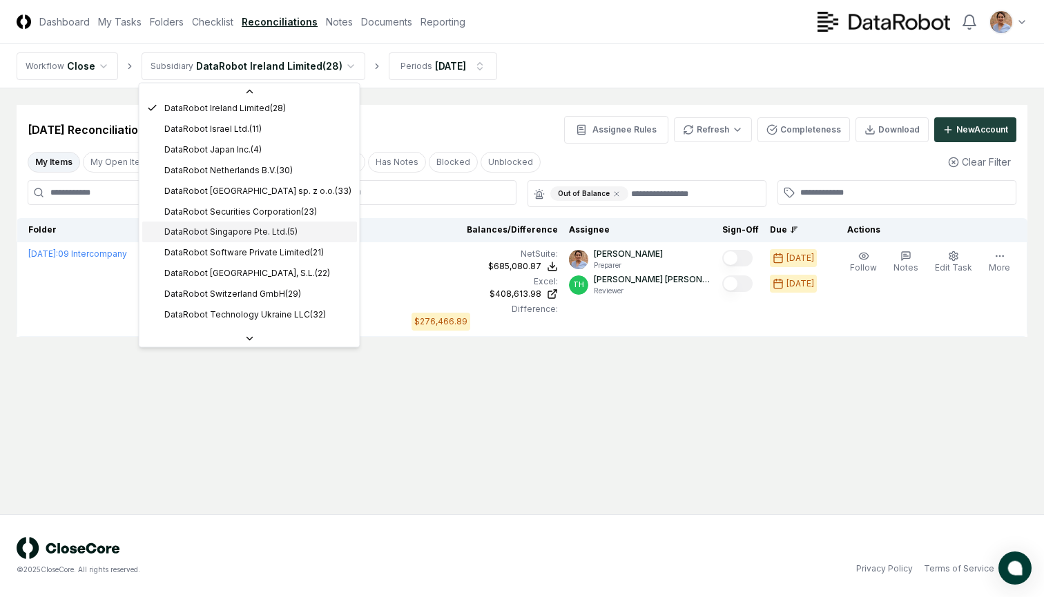
scroll to position [302, 0]
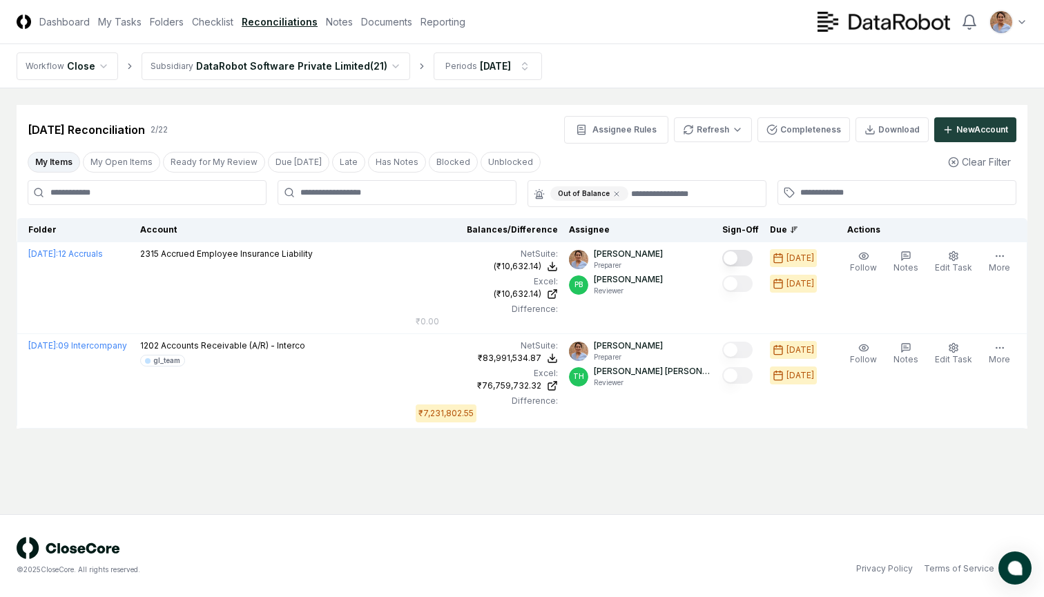
click at [352, 474] on main "Cancel Reassign [DATE] Reconciliation 2 / 22 Assignee Rules Refresh Completenes…" at bounding box center [522, 301] width 1044 height 426
click at [384, 68] on html "CloseCore Dashboard My Tasks Folders Checklist Reconciliations Notes Documents …" at bounding box center [522, 298] width 1044 height 597
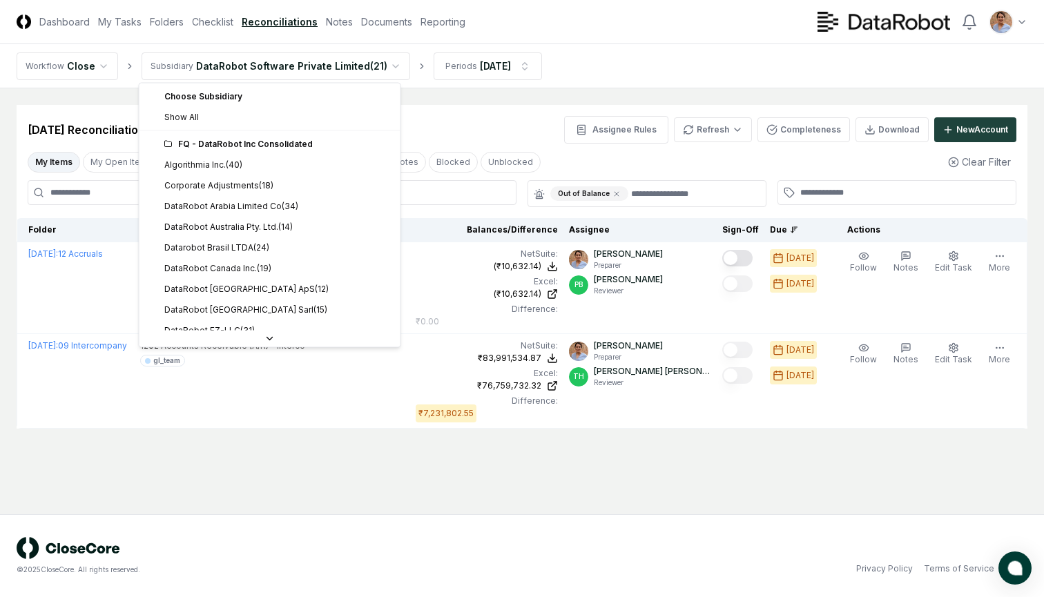
click at [246, 142] on div "FQ - DataRobot Inc Consolidated" at bounding box center [278, 144] width 228 height 12
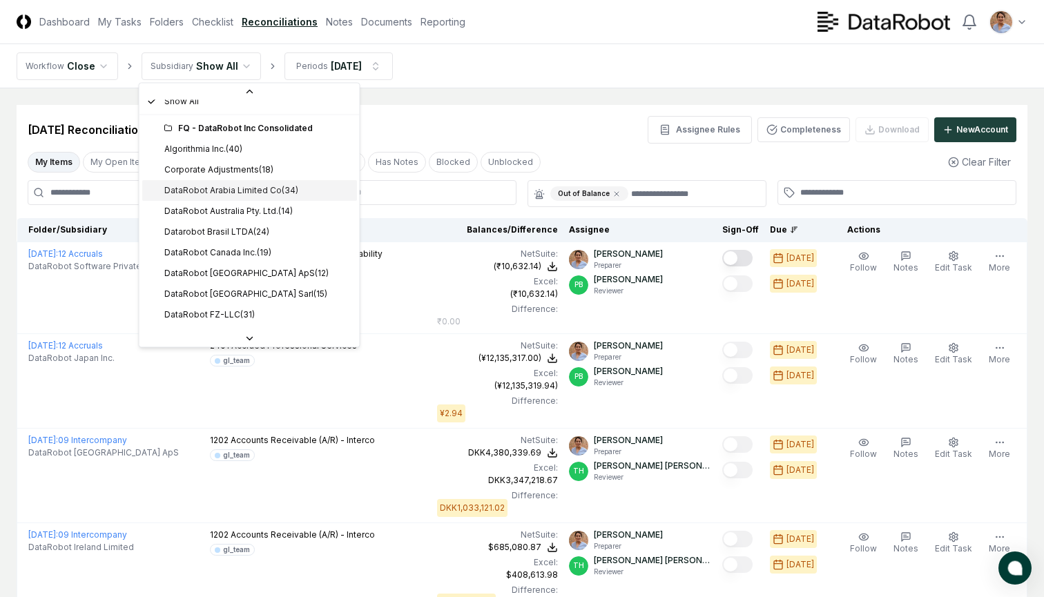
scroll to position [36, 0]
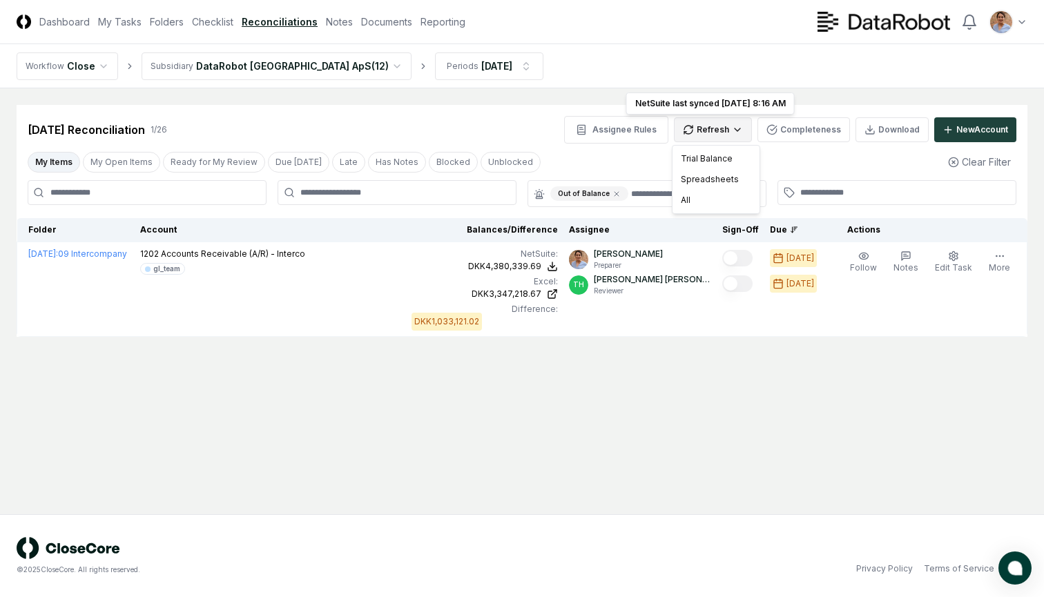
click at [718, 126] on html "CloseCore Dashboard My Tasks Folders Checklist Reconciliations Notes Documents …" at bounding box center [522, 298] width 1044 height 597
click at [699, 180] on div "Spreadsheets" at bounding box center [715, 179] width 81 height 21
click at [341, 66] on html "CloseCore Dashboard My Tasks Folders Checklist Reconciliations Notes Documents …" at bounding box center [522, 298] width 1044 height 597
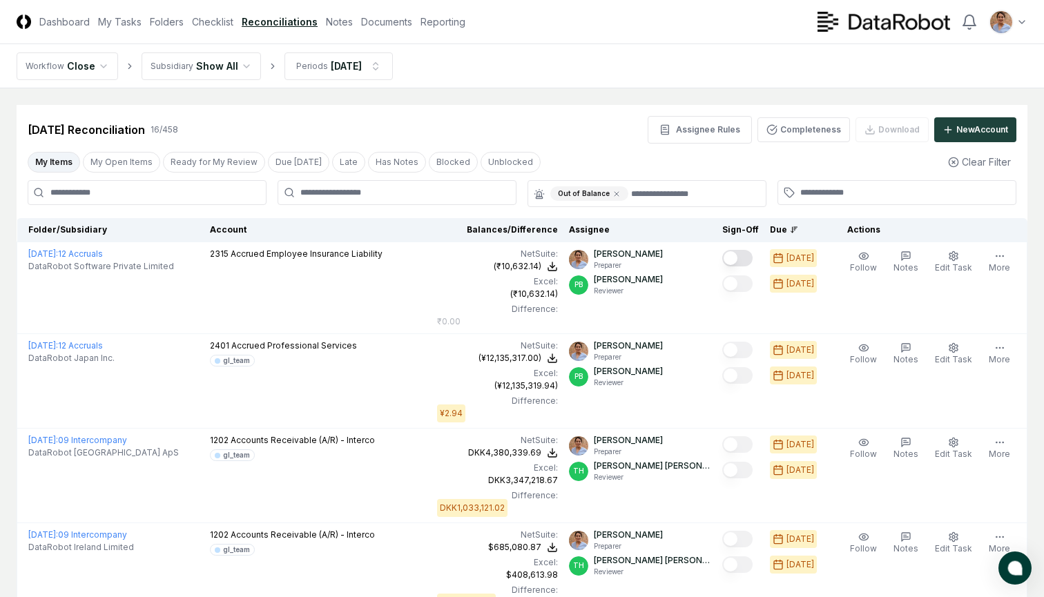
click at [625, 55] on nav "Workflow Close Subsidiary Show All Periods [DATE]" at bounding box center [522, 66] width 1044 height 44
